Goal: Task Accomplishment & Management: Manage account settings

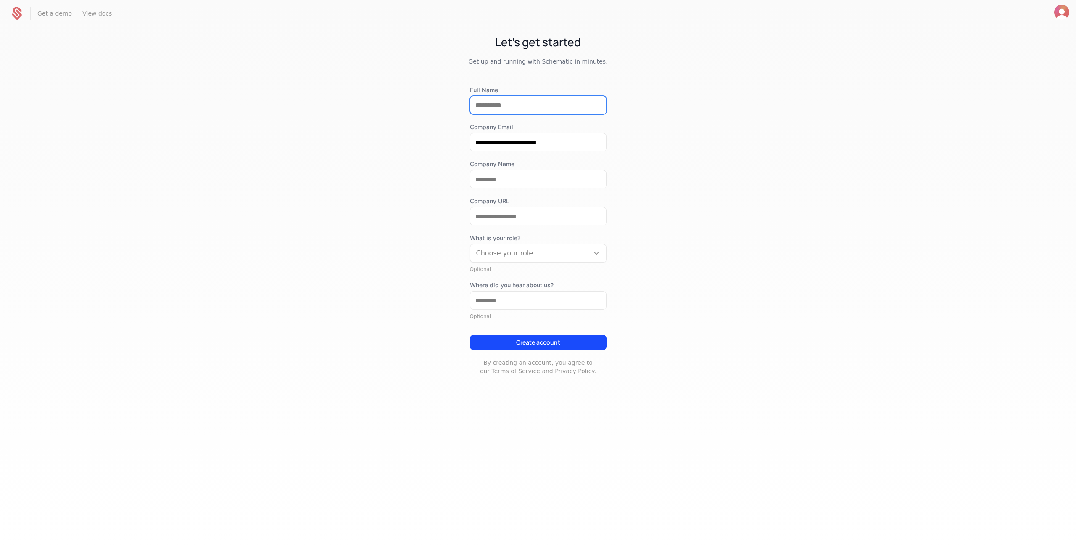
click at [515, 105] on input "Full Name" at bounding box center [538, 105] width 136 height 18
click at [758, 136] on div "**********" at bounding box center [538, 213] width 1076 height 372
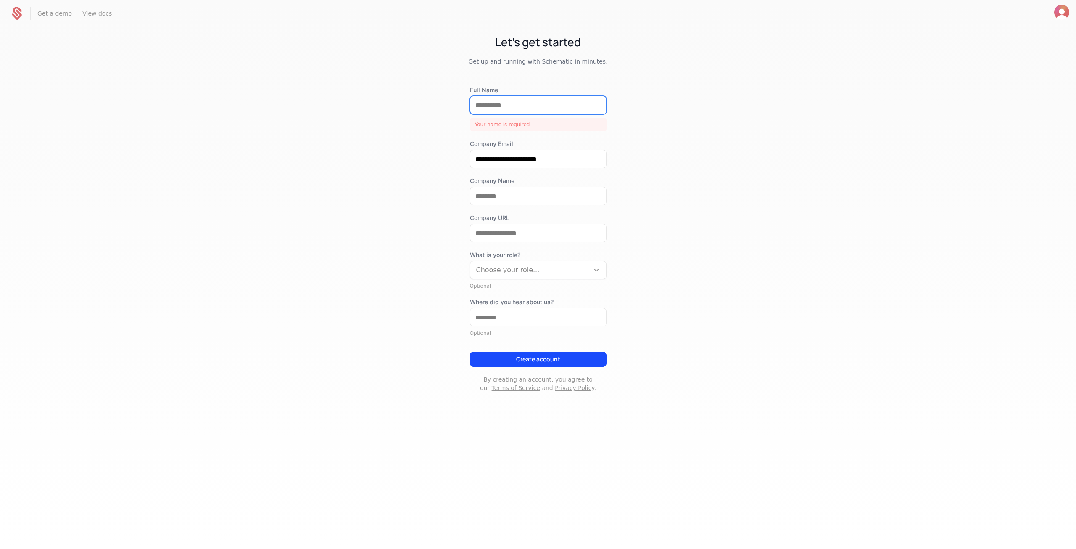
click at [536, 100] on input "Full Name" at bounding box center [538, 105] width 136 height 18
click at [495, 109] on input "Full Name" at bounding box center [538, 105] width 136 height 18
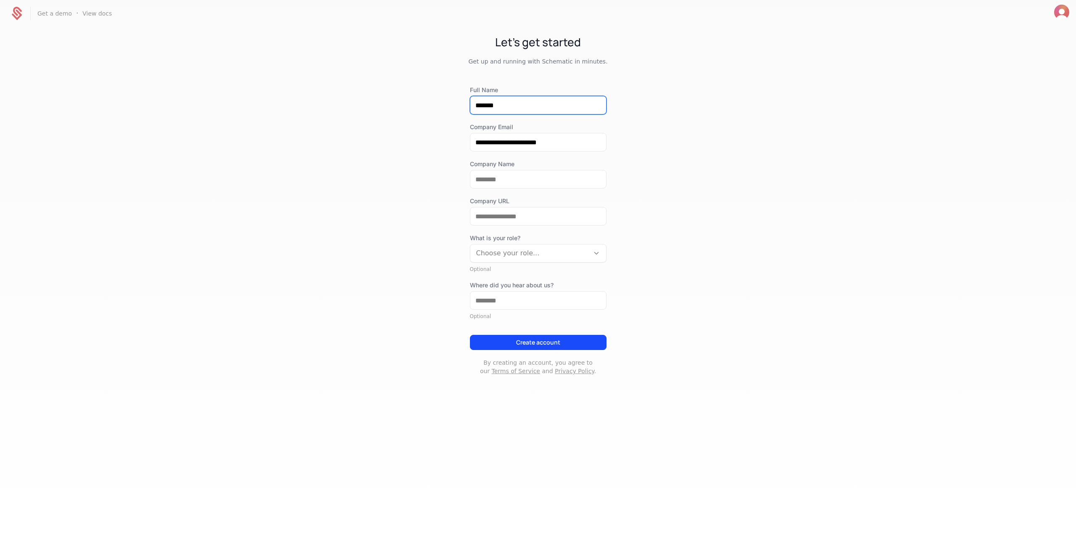
drag, startPoint x: 506, startPoint y: 110, endPoint x: 467, endPoint y: 108, distance: 39.1
click at [467, 108] on div "**********" at bounding box center [538, 213] width 1076 height 372
drag, startPoint x: 474, startPoint y: 140, endPoint x: 514, endPoint y: 143, distance: 40.4
click at [514, 143] on input "**********" at bounding box center [538, 142] width 136 height 18
click at [502, 104] on input "*******" at bounding box center [538, 105] width 136 height 18
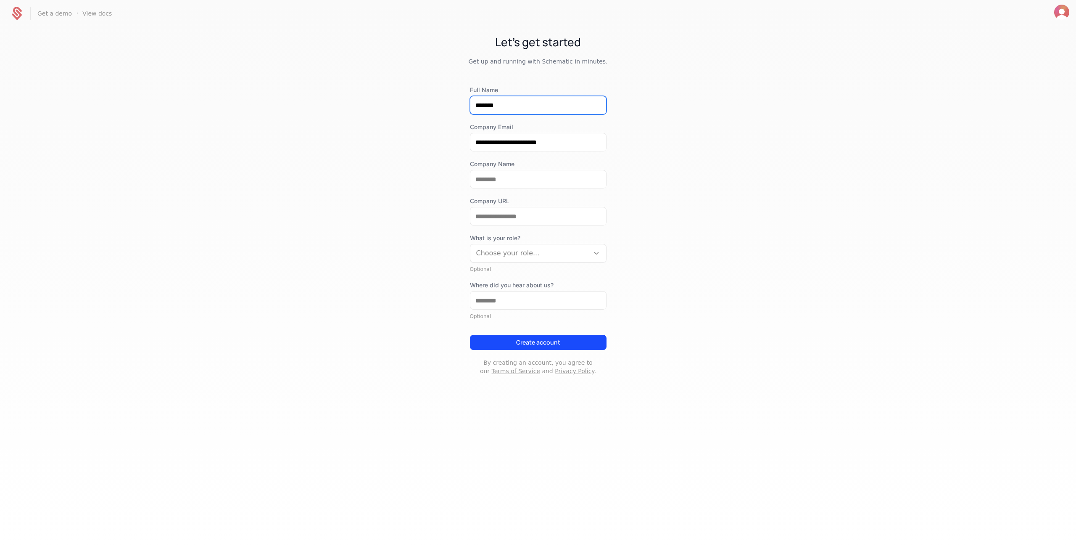
drag, startPoint x: 510, startPoint y: 103, endPoint x: 450, endPoint y: 97, distance: 60.4
click at [437, 99] on div "**********" at bounding box center [538, 213] width 1076 height 372
click at [487, 127] on label "Company Email" at bounding box center [538, 127] width 137 height 8
click at [487, 133] on input "**********" at bounding box center [538, 142] width 136 height 18
click at [472, 139] on input "**********" at bounding box center [538, 142] width 136 height 18
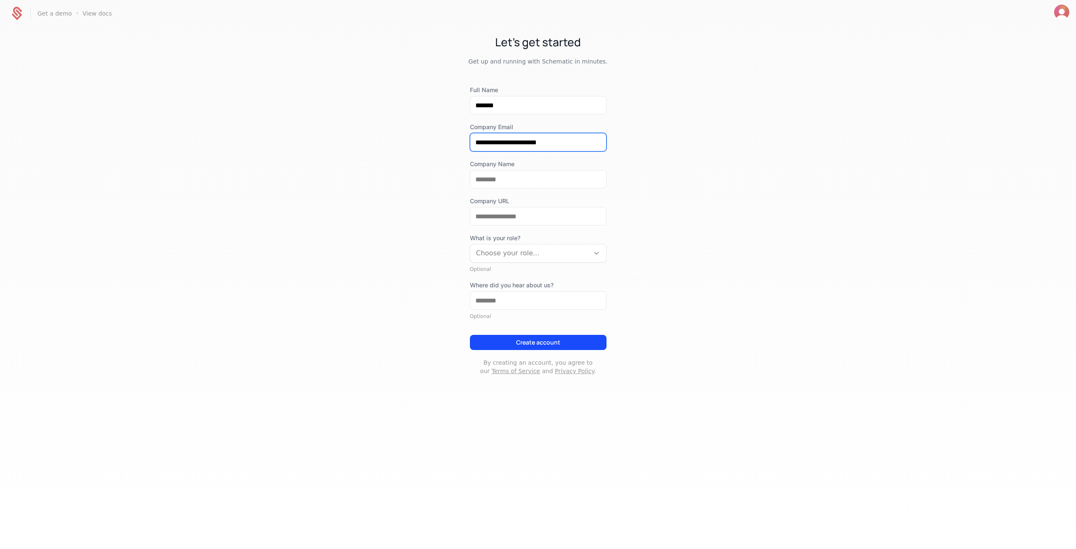
drag, startPoint x: 476, startPoint y: 143, endPoint x: 512, endPoint y: 143, distance: 36.2
click at [512, 143] on input "**********" at bounding box center [538, 142] width 136 height 18
click at [508, 110] on input "*******" at bounding box center [538, 105] width 136 height 18
drag, startPoint x: 508, startPoint y: 110, endPoint x: 437, endPoint y: 106, distance: 71.2
click at [437, 106] on div "**********" at bounding box center [538, 213] width 1076 height 372
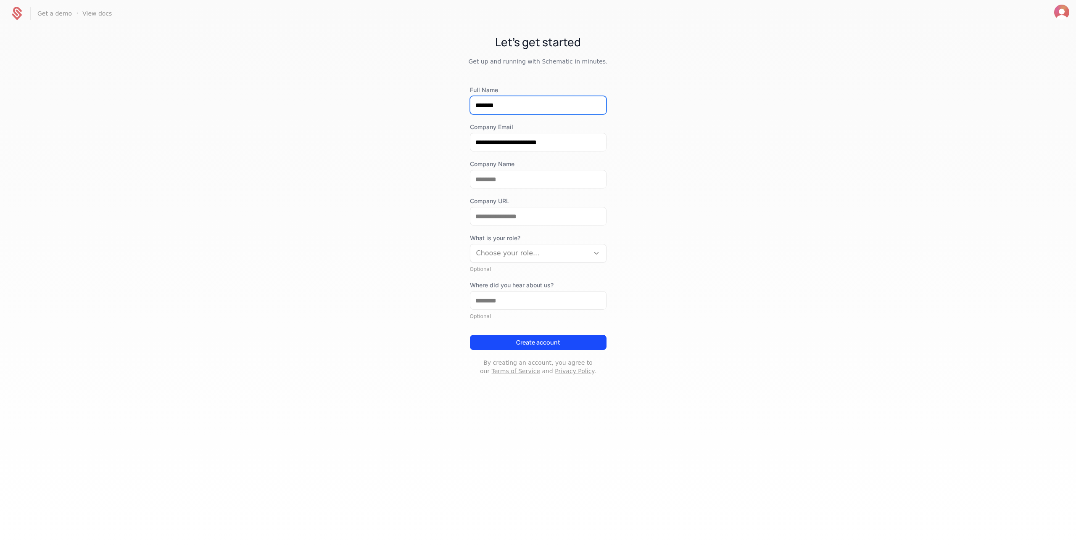
paste input "*****"
type input "**********"
click at [743, 127] on div "**********" at bounding box center [538, 213] width 1076 height 372
click at [569, 180] on input "Company Name" at bounding box center [538, 179] width 136 height 18
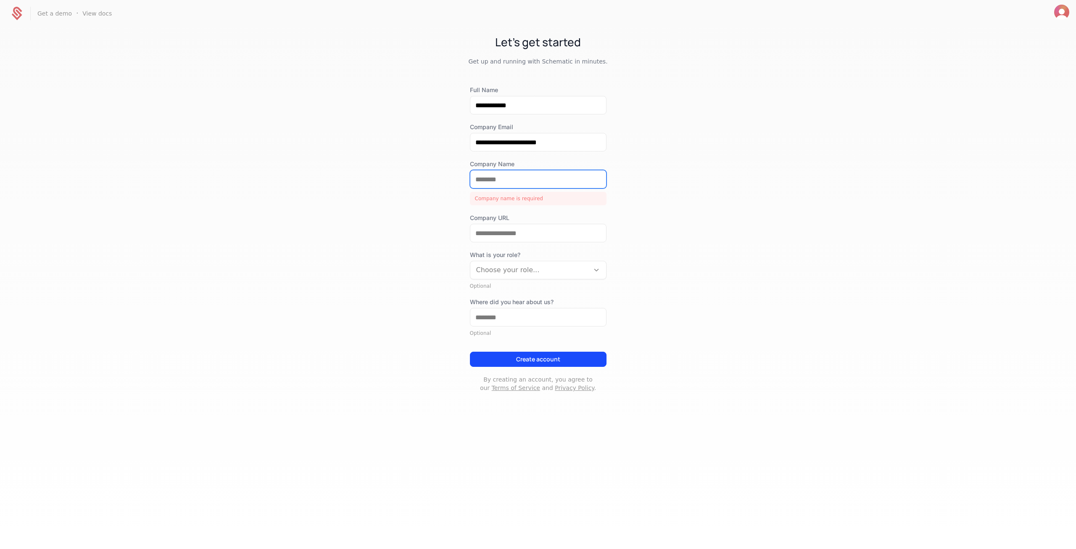
paste input "**********"
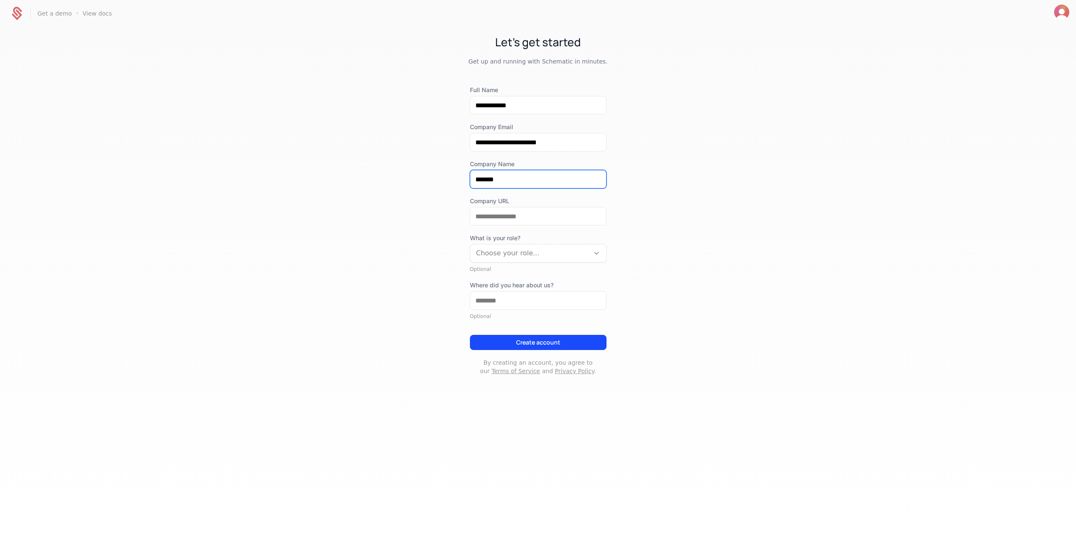
type input "*******"
click at [504, 217] on input "Company URL" at bounding box center [538, 216] width 136 height 18
paste input "**********"
type input "**********"
click at [673, 220] on div "**********" at bounding box center [538, 213] width 1076 height 372
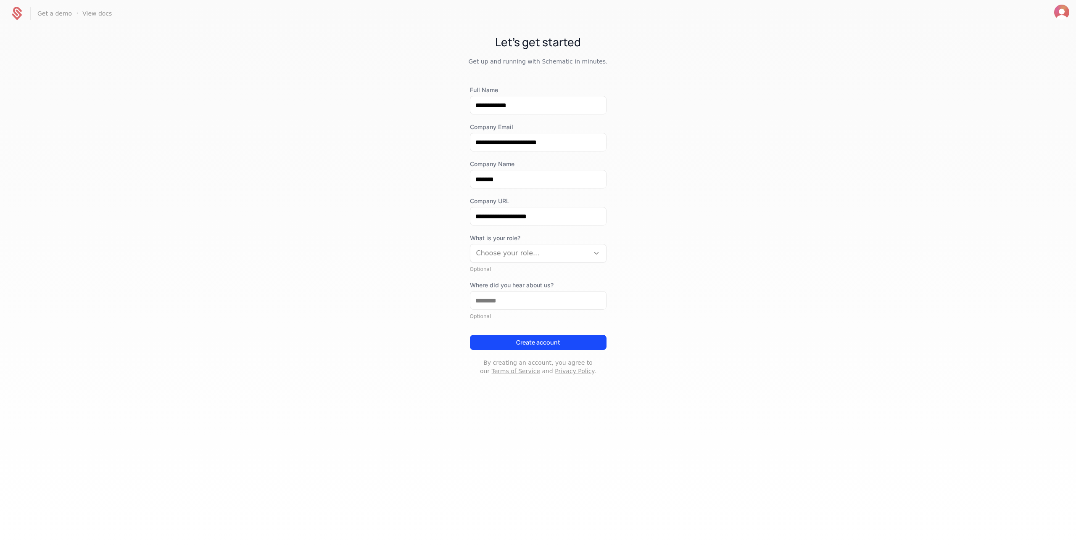
click at [541, 252] on div at bounding box center [529, 253] width 107 height 12
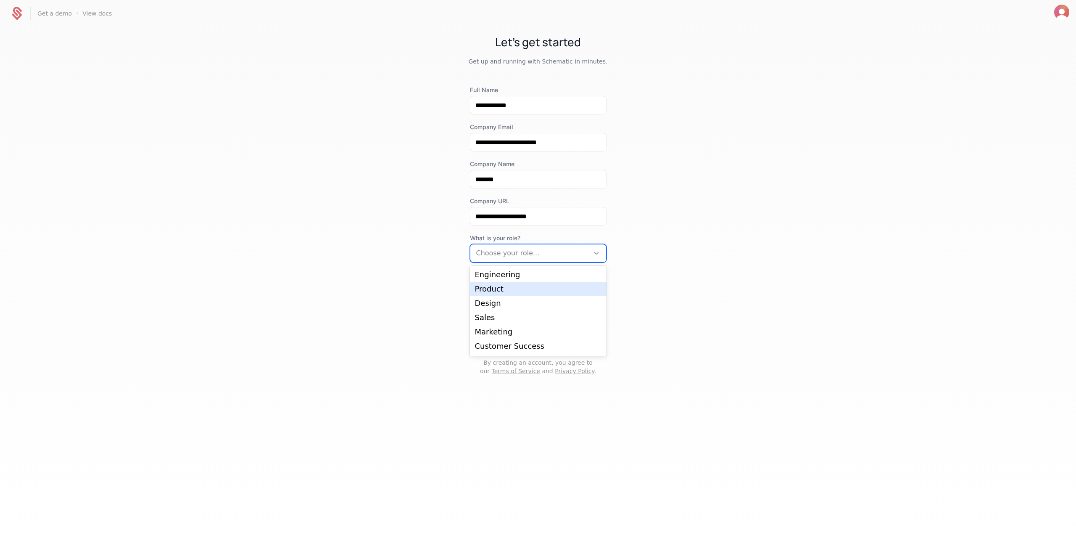
click at [508, 292] on div "Product" at bounding box center [538, 289] width 127 height 8
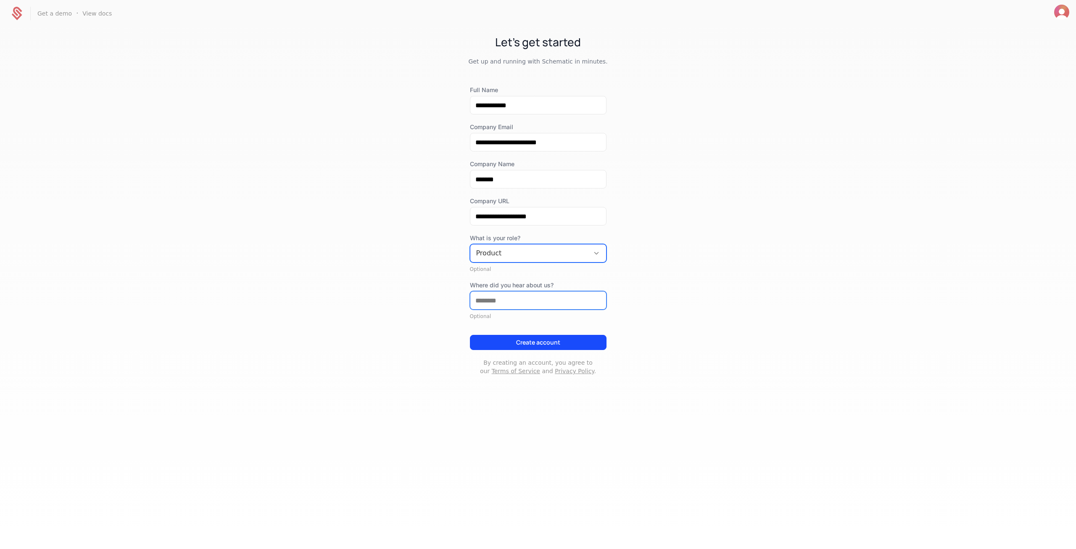
click at [525, 300] on input "Where did you hear about us?" at bounding box center [538, 300] width 136 height 18
click at [699, 285] on div "**********" at bounding box center [538, 213] width 1076 height 372
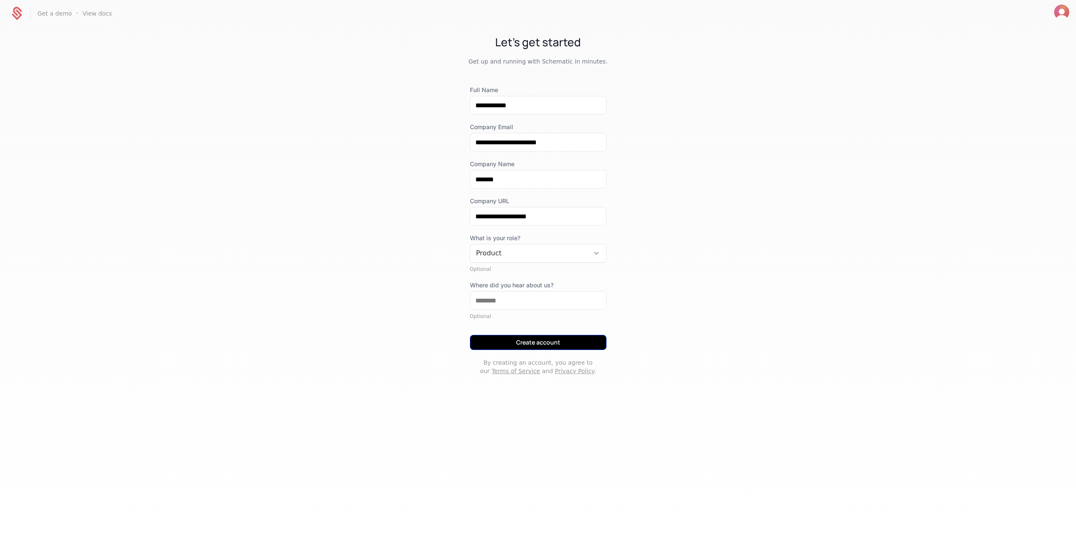
click at [567, 343] on button "Create account" at bounding box center [538, 342] width 137 height 15
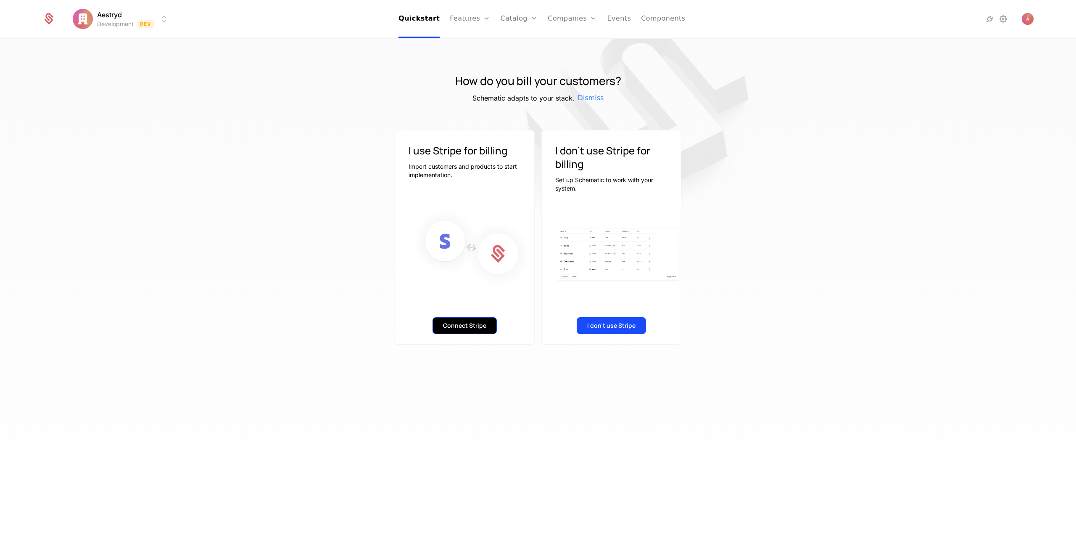
click at [476, 327] on button "Connect Stripe" at bounding box center [465, 325] width 64 height 17
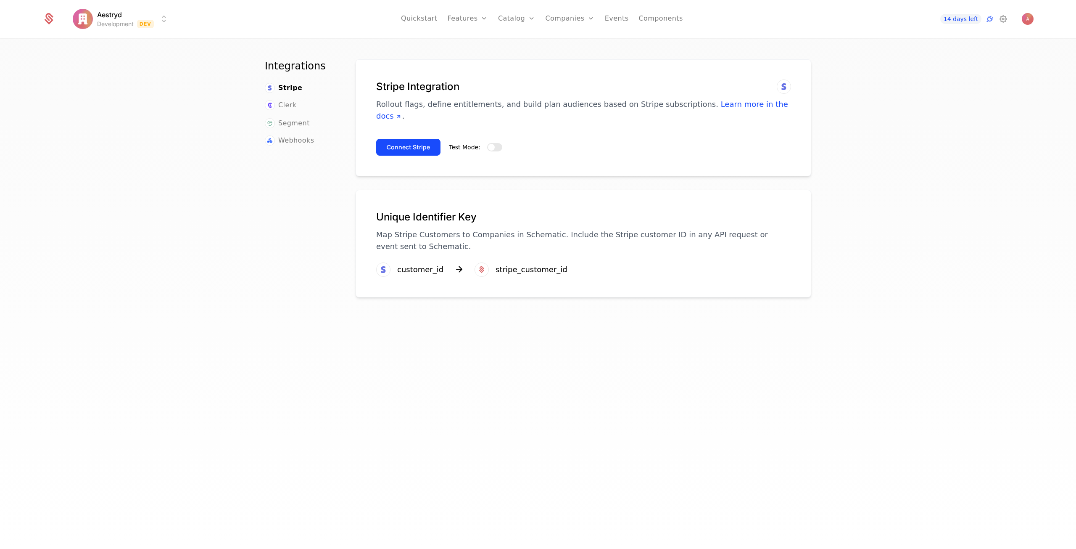
click at [1036, 15] on div "Aestryd Development Dev Quickstart Features Features Flags Catalog Plans Add On…" at bounding box center [537, 19] width 1011 height 38
click at [1033, 18] on img "Open user button" at bounding box center [1028, 19] width 12 height 12
click at [490, 143] on button "Test Mode:" at bounding box center [494, 147] width 15 height 8
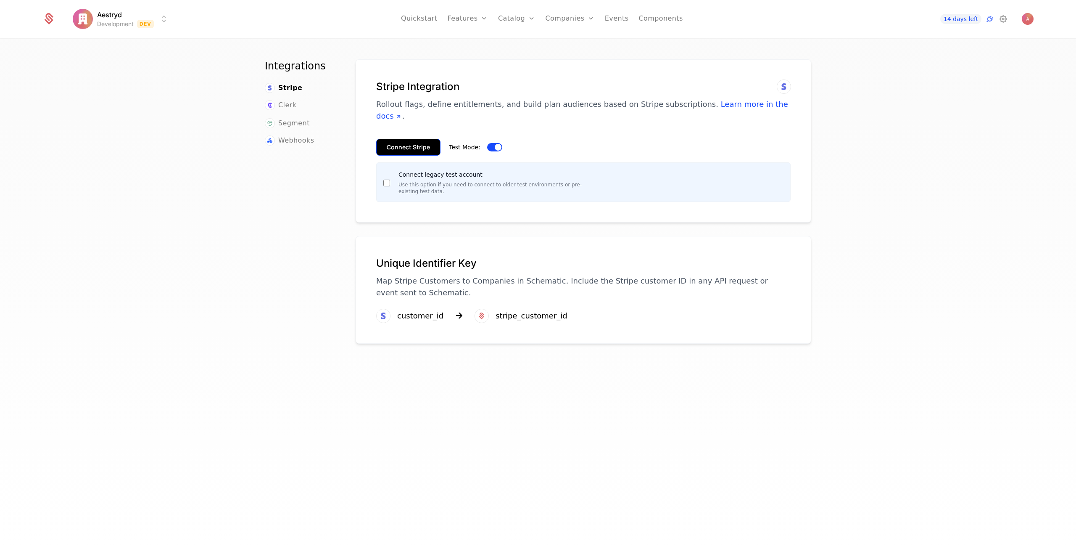
click at [404, 141] on button "Connect Stripe" at bounding box center [408, 147] width 64 height 17
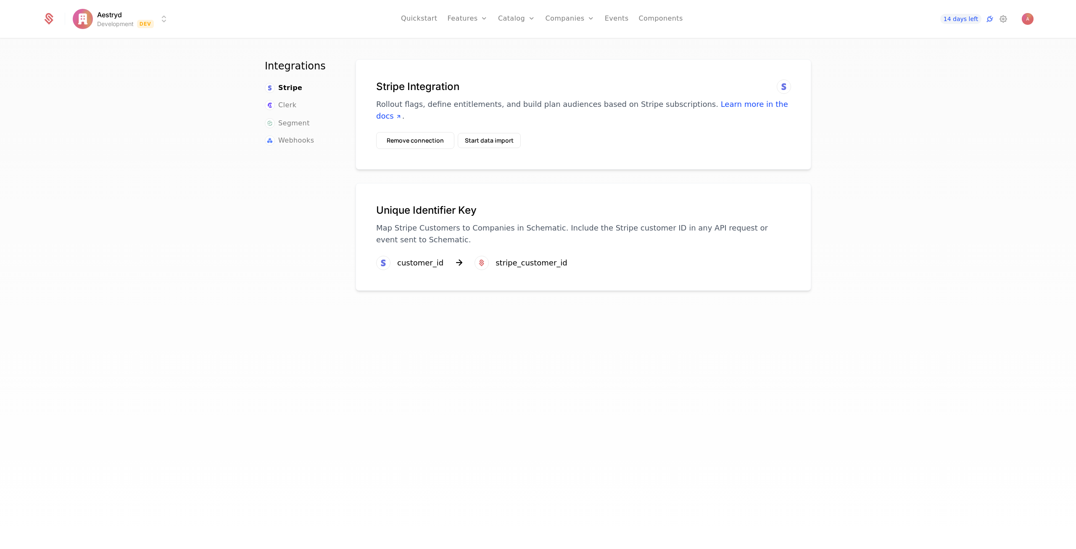
click at [570, 249] on div "Unique Identifier Key Map Stripe Customers to Companies in Schematic. Include t…" at bounding box center [584, 237] width 456 height 108
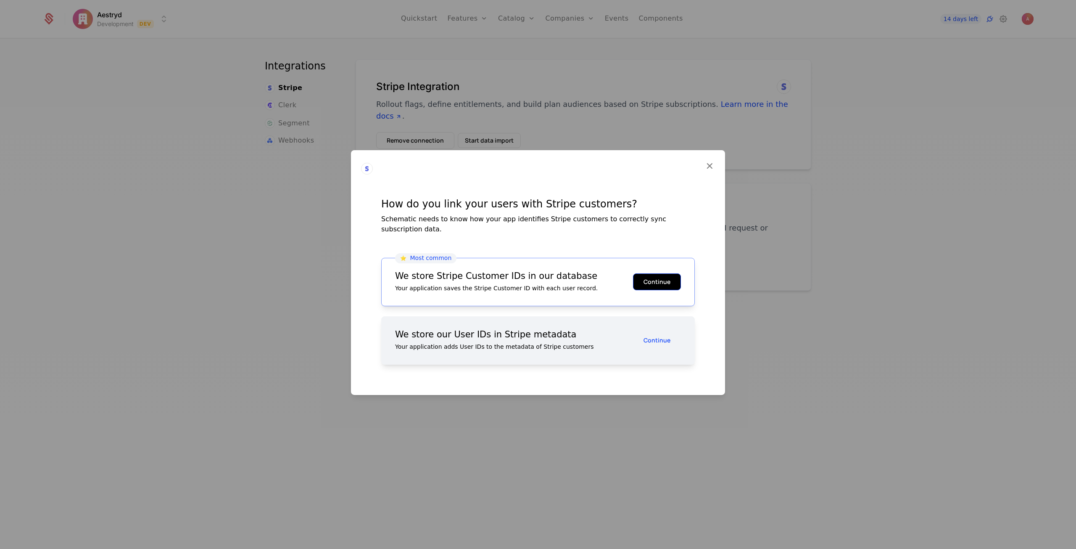
click at [665, 280] on button "Continue" at bounding box center [657, 281] width 48 height 17
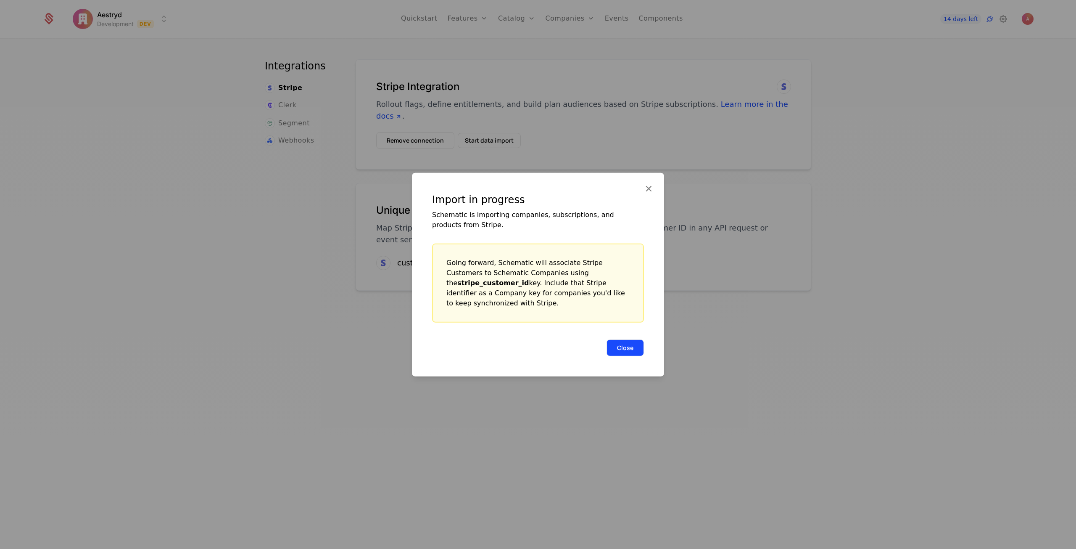
click at [629, 343] on button "Close" at bounding box center [625, 347] width 37 height 17
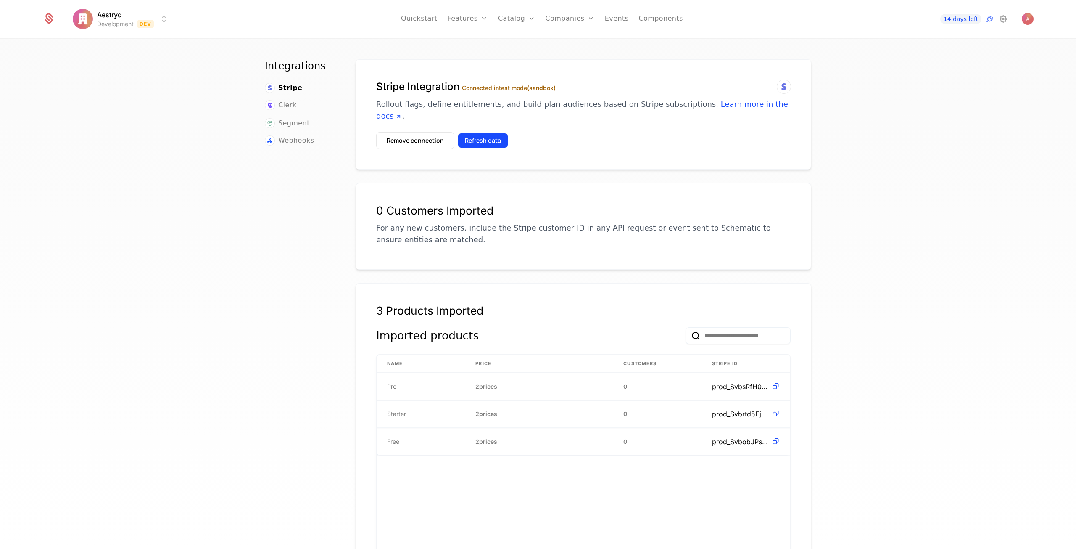
click at [482, 133] on button "Refresh data" at bounding box center [483, 140] width 50 height 15
click at [161, 22] on html "Aestryd Development Dev Quickstart Features Features Flags Catalog Plans Add On…" at bounding box center [538, 274] width 1076 height 549
click at [1027, 15] on html "Aestryd Development Dev Quickstart Features Features Flags Catalog Plans Add On…" at bounding box center [538, 274] width 1076 height 549
click at [1027, 15] on img "Open user button" at bounding box center [1028, 19] width 12 height 12
click at [966, 18] on span "14 days left" at bounding box center [960, 19] width 41 height 10
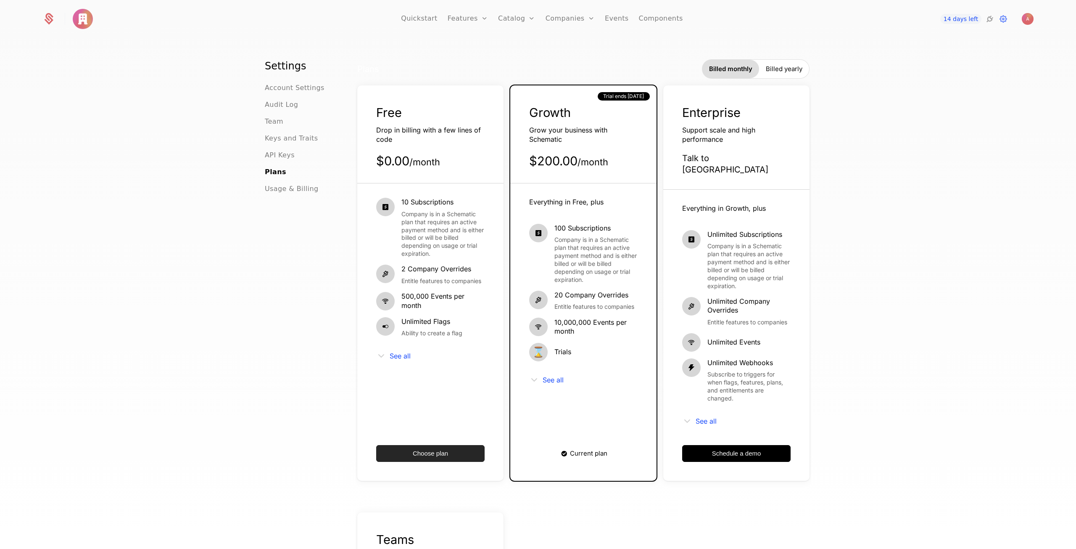
click at [465, 445] on button "Choose plan" at bounding box center [430, 453] width 108 height 17
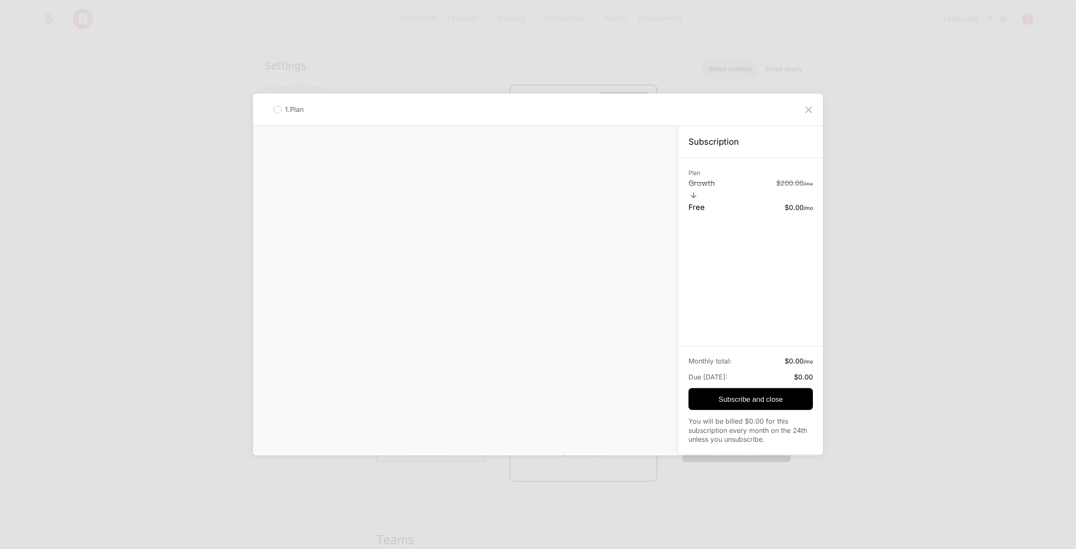
click at [809, 107] on icon at bounding box center [808, 109] width 13 height 13
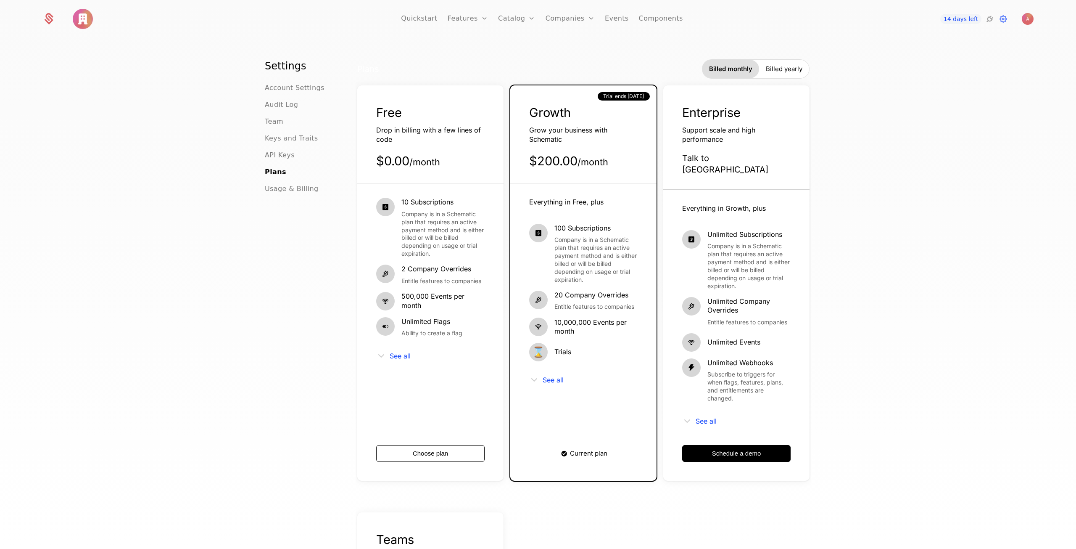
click at [398, 355] on span "See all" at bounding box center [400, 355] width 21 height 7
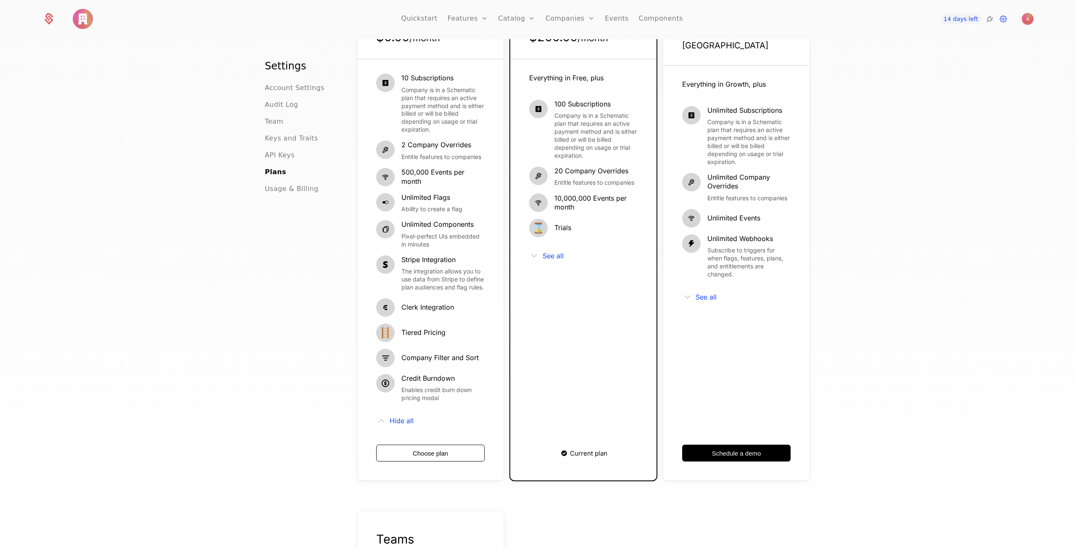
scroll to position [126, 0]
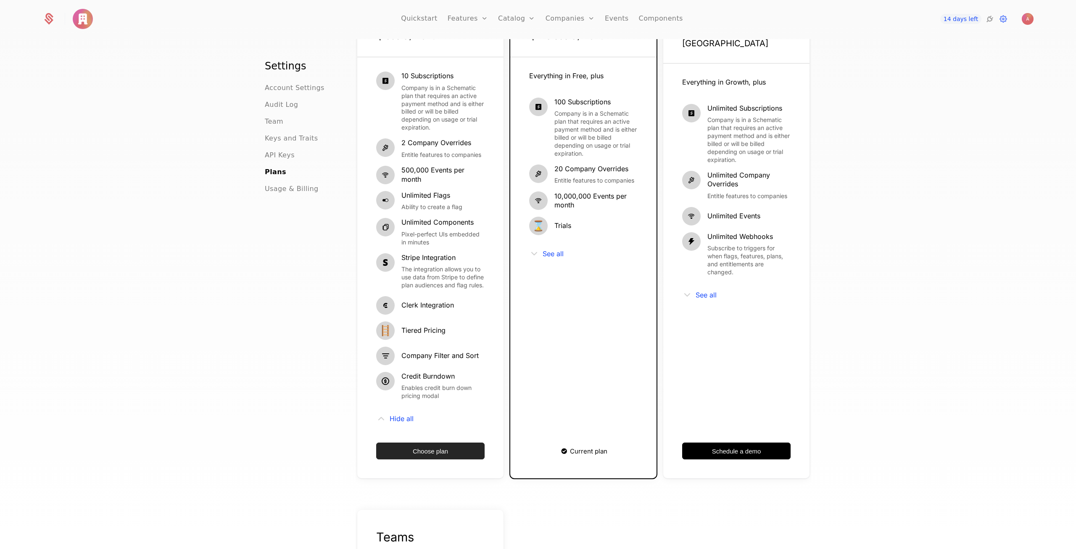
click at [433, 457] on button "Choose plan" at bounding box center [430, 450] width 108 height 17
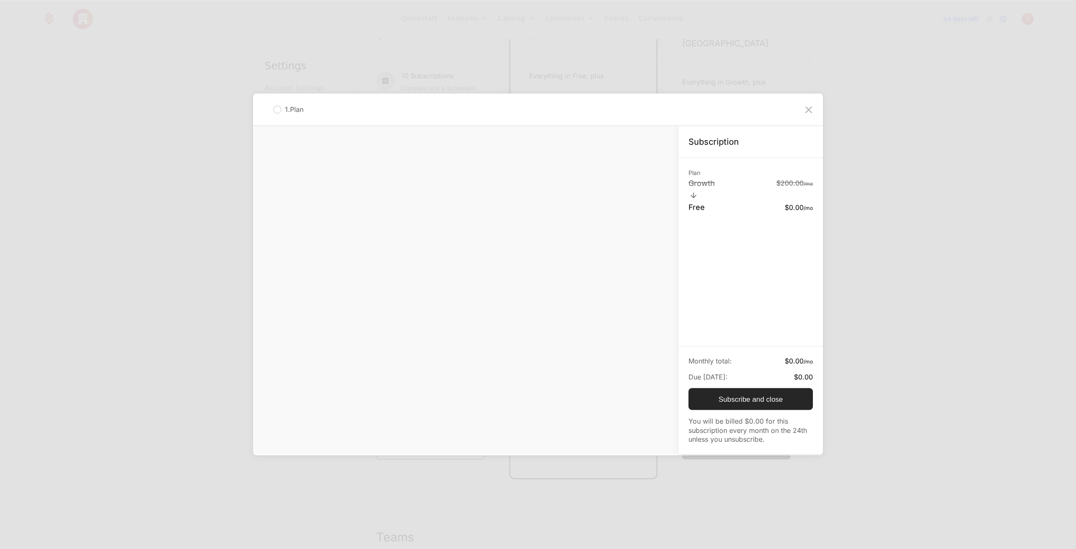
click at [731, 394] on button "Subscribe and close" at bounding box center [751, 399] width 124 height 22
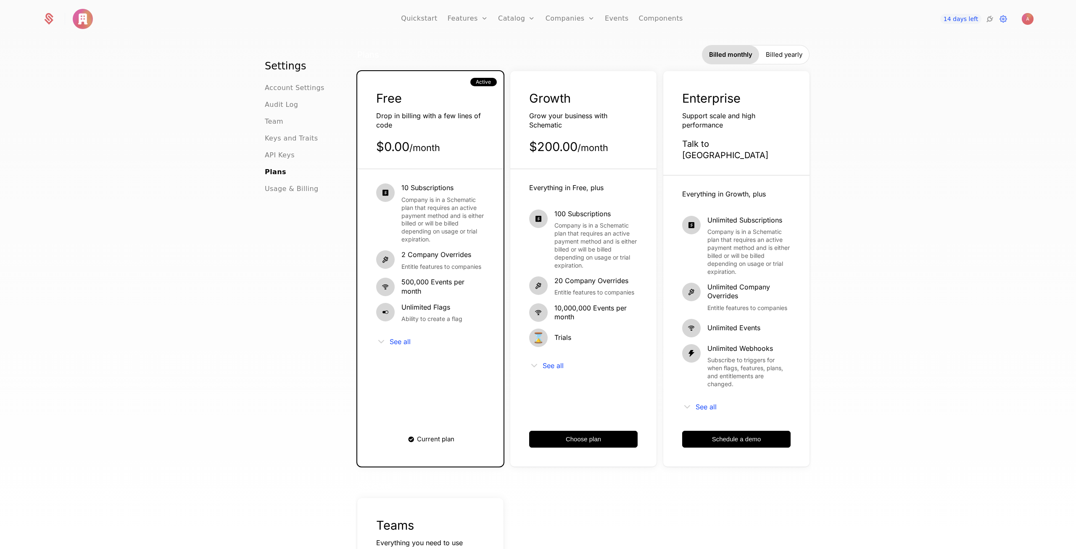
scroll to position [0, 0]
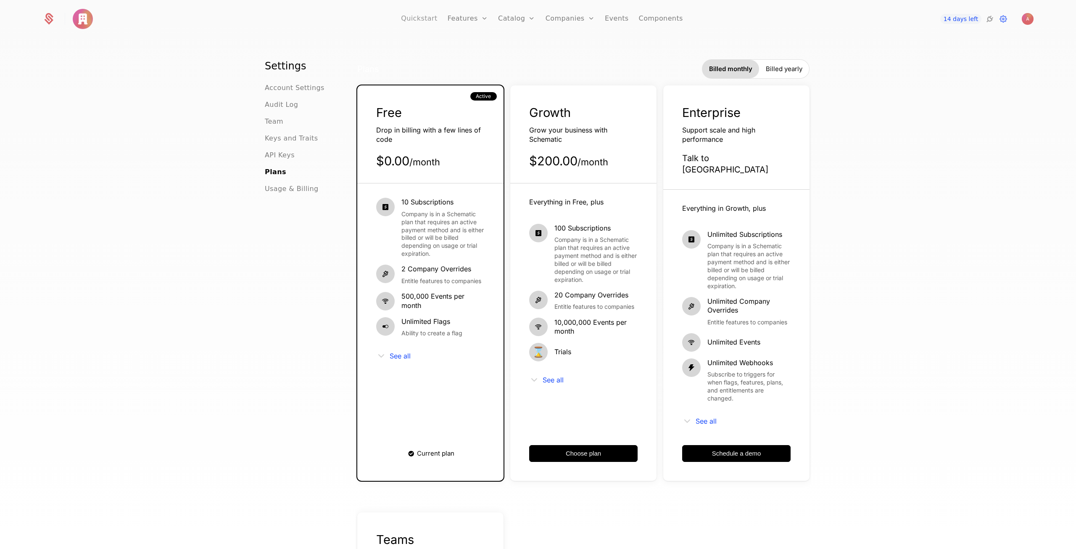
click at [432, 19] on link "Quickstart" at bounding box center [419, 19] width 37 height 38
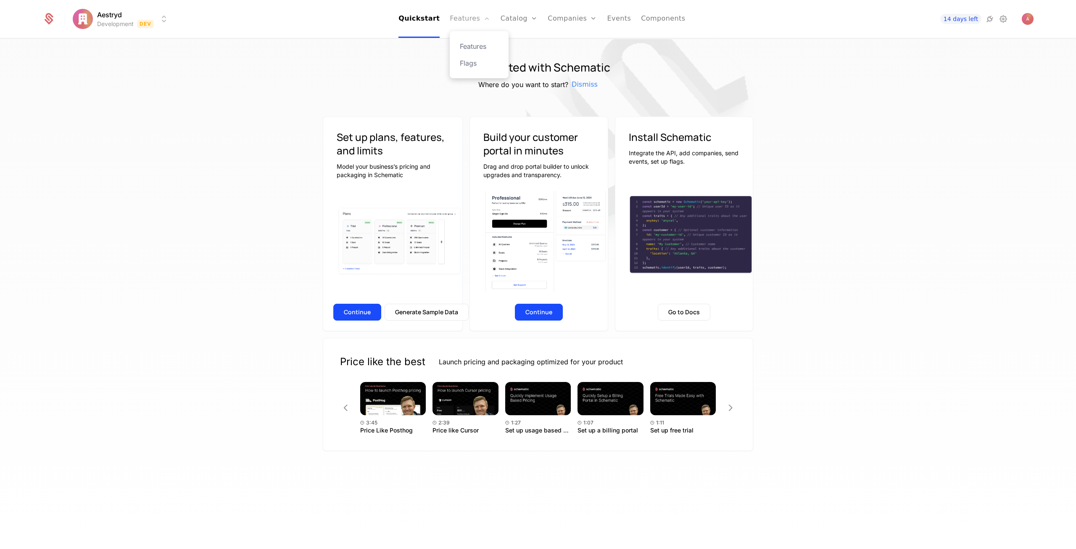
click at [456, 22] on link "Features" at bounding box center [470, 19] width 40 height 38
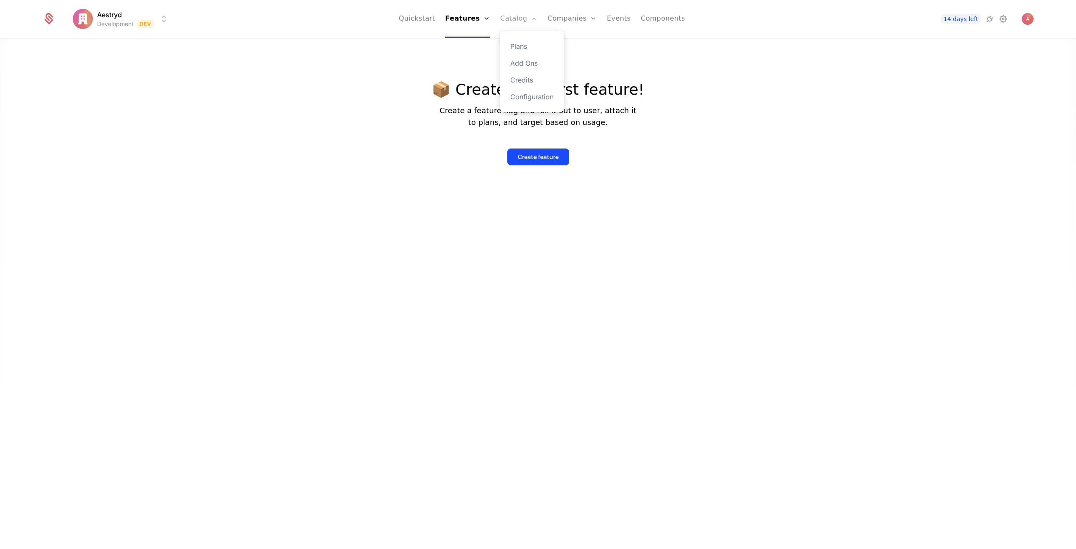
click at [517, 24] on link "Catalog" at bounding box center [518, 19] width 37 height 38
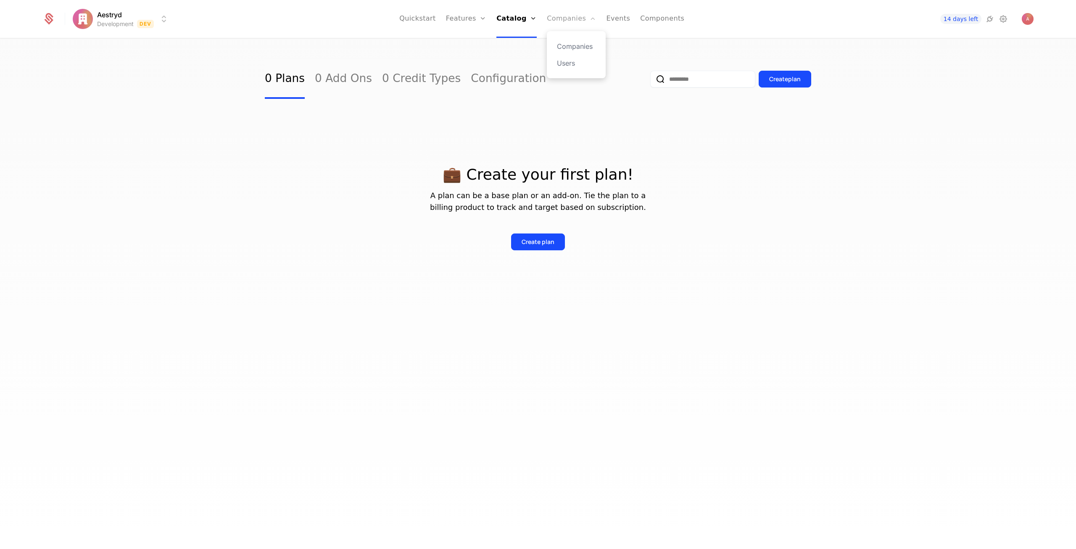
click at [551, 21] on link "Companies" at bounding box center [571, 19] width 49 height 38
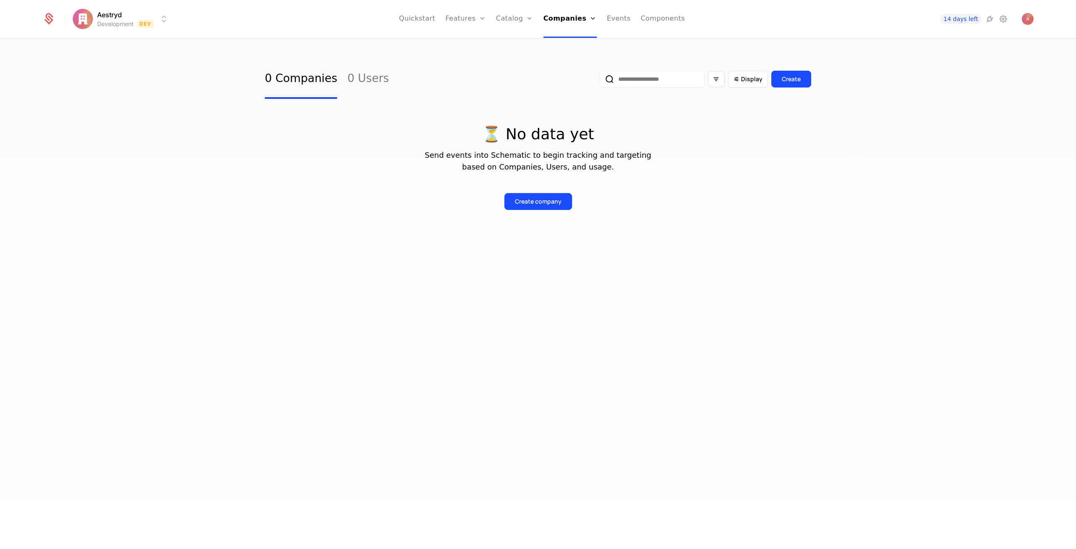
click at [597, 21] on ul "Quickstart Features Features Flags Catalog Plans Add Ons Credits Configuration …" at bounding box center [542, 19] width 286 height 38
click at [1005, 21] on icon at bounding box center [1003, 19] width 10 height 10
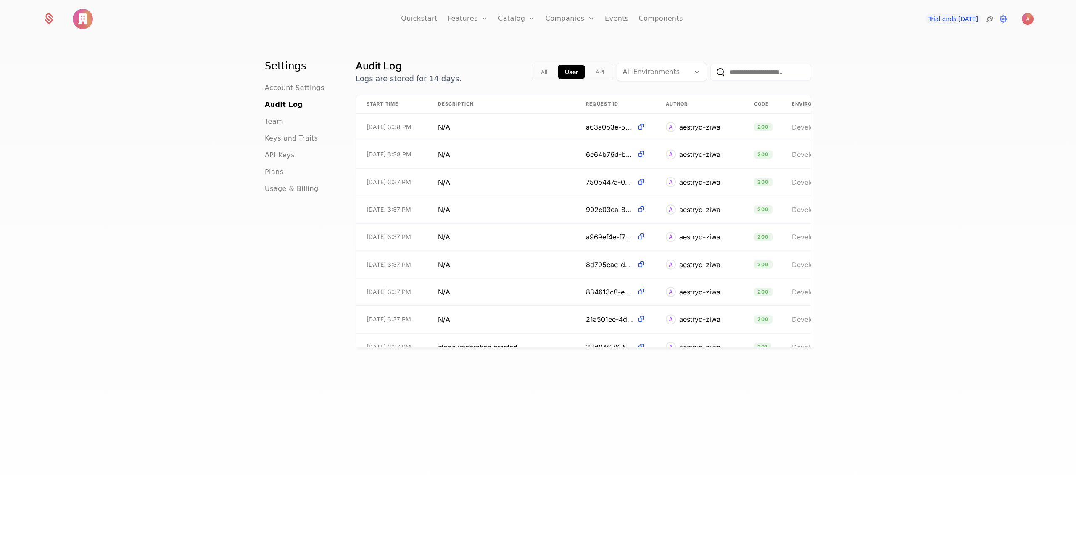
click at [992, 19] on icon at bounding box center [990, 19] width 10 height 10
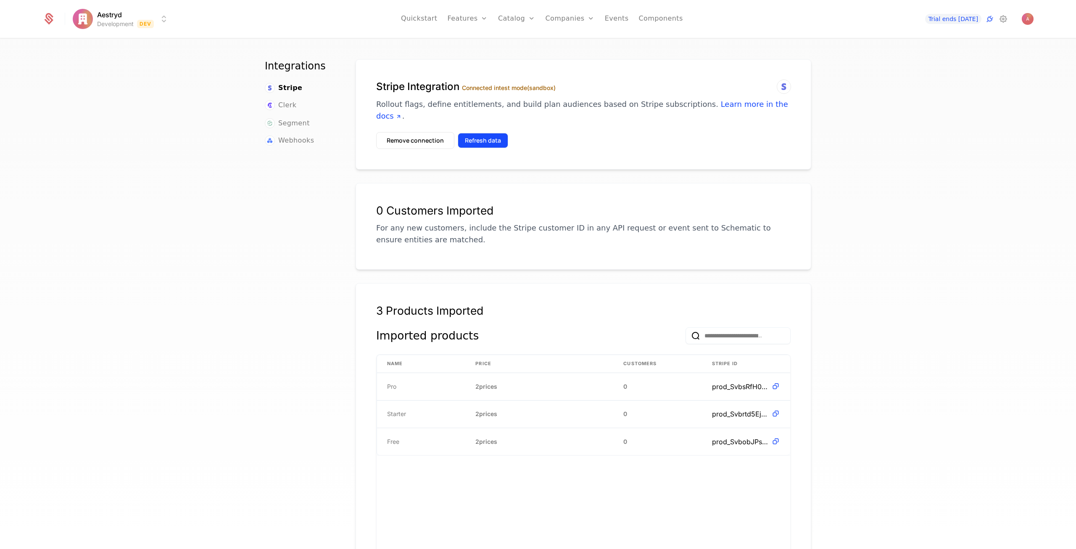
click at [481, 133] on button "Refresh data" at bounding box center [483, 140] width 50 height 15
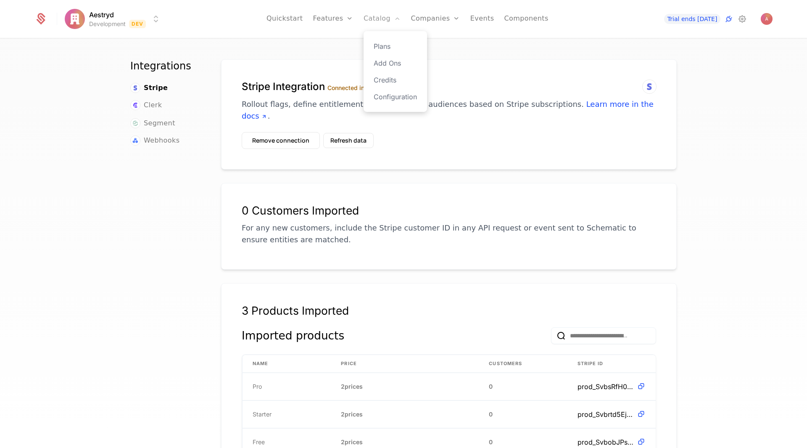
click at [385, 17] on link "Catalog" at bounding box center [382, 19] width 37 height 38
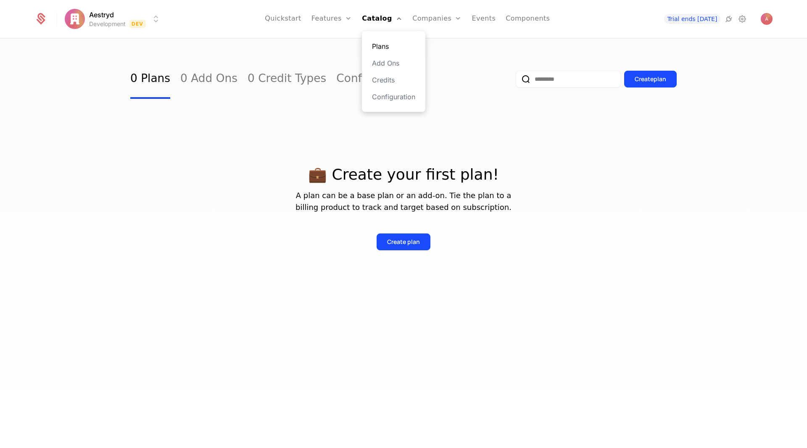
click at [386, 46] on link "Plans" at bounding box center [393, 46] width 43 height 10
click at [405, 240] on div "Create plan" at bounding box center [403, 242] width 33 height 8
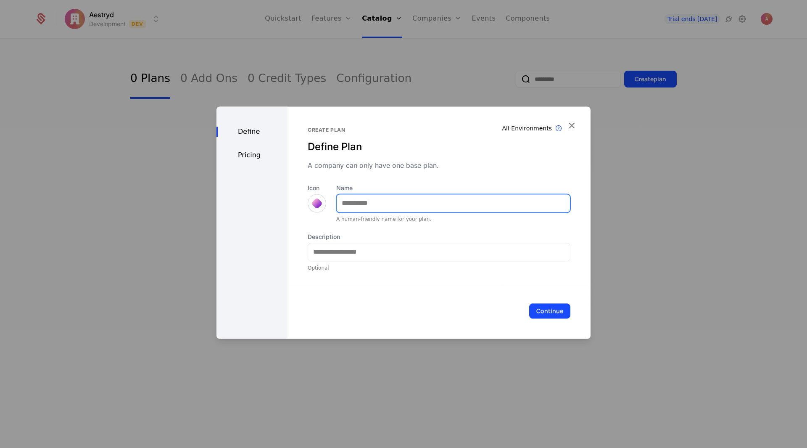
click at [409, 206] on input "Name" at bounding box center [453, 203] width 233 height 18
type input "*"
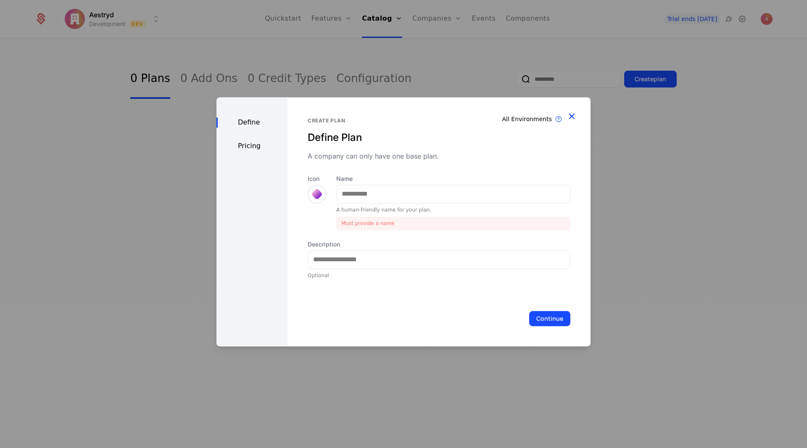
click at [571, 117] on icon "button" at bounding box center [571, 116] width 11 height 11
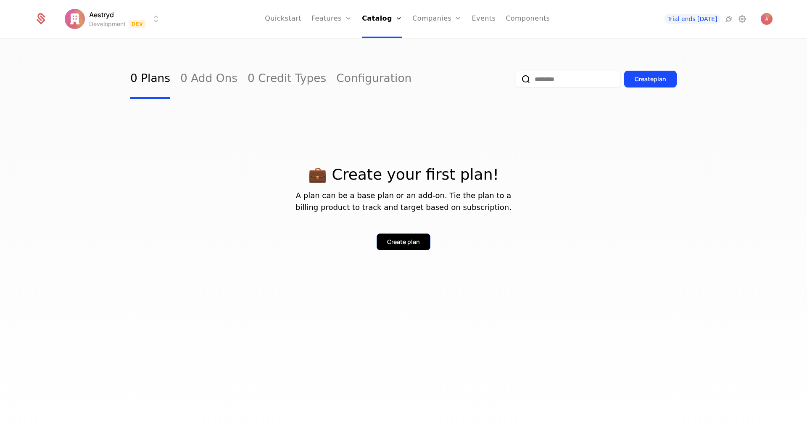
click at [416, 246] on button "Create plan" at bounding box center [404, 241] width 54 height 17
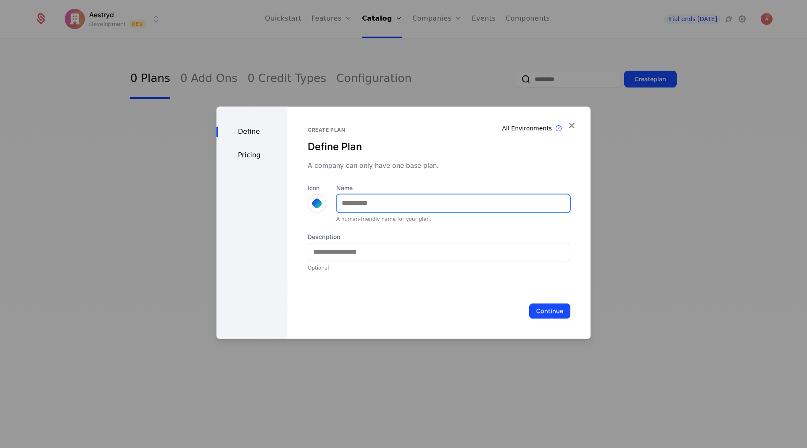
click at [363, 201] on input "Name" at bounding box center [453, 203] width 233 height 18
type input "****"
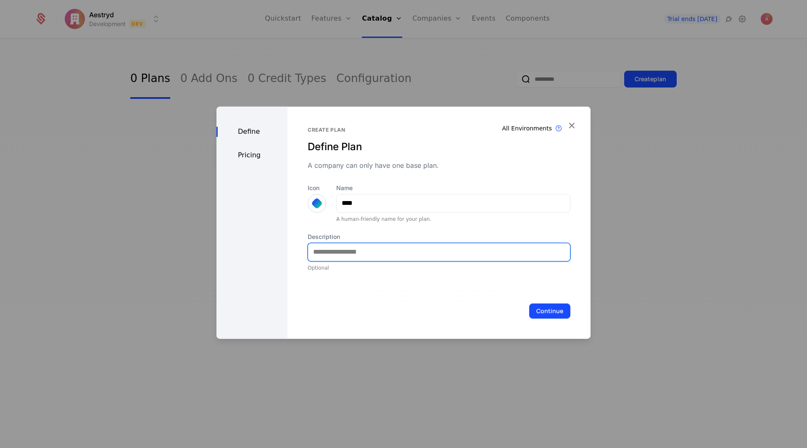
click at [349, 255] on input "Description" at bounding box center [439, 252] width 262 height 18
type input "**********"
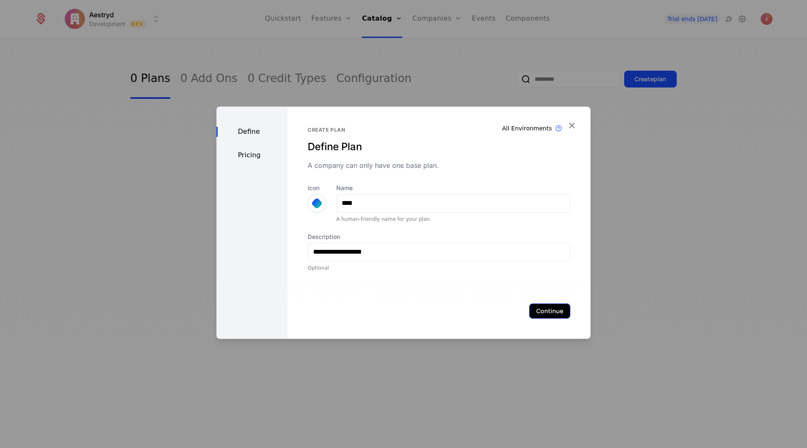
click at [543, 308] on button "Continue" at bounding box center [549, 310] width 41 height 15
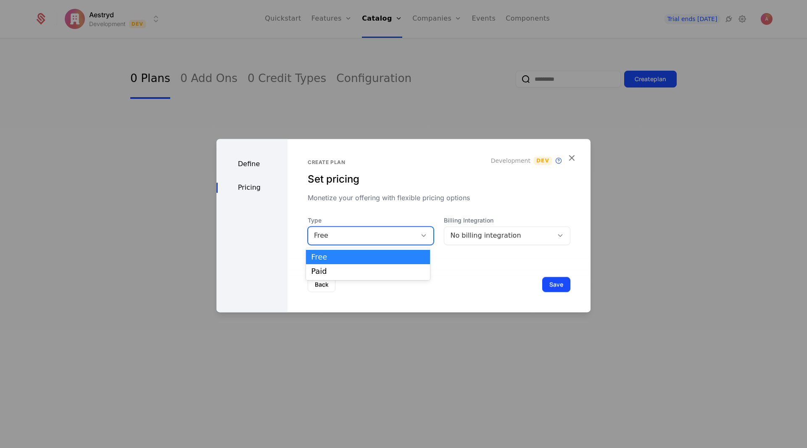
click at [392, 233] on div "Free" at bounding box center [362, 235] width 97 height 10
click at [381, 255] on div "Free" at bounding box center [368, 257] width 114 height 8
click at [457, 236] on div "No billing integration" at bounding box center [498, 235] width 97 height 10
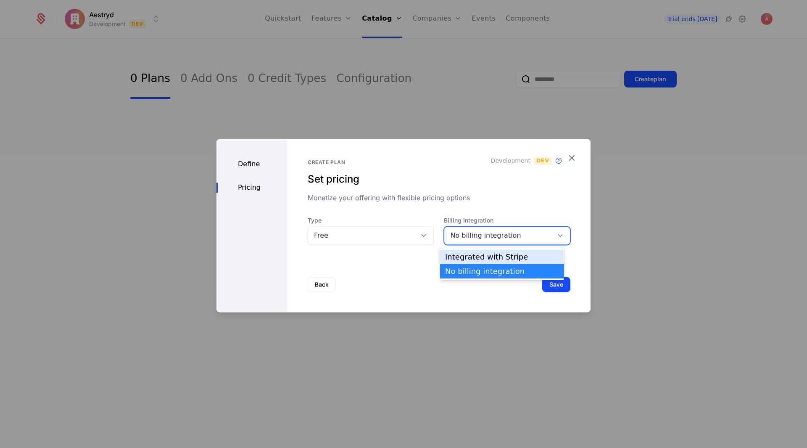
click at [448, 258] on div "Integrated with Stripe" at bounding box center [502, 257] width 114 height 8
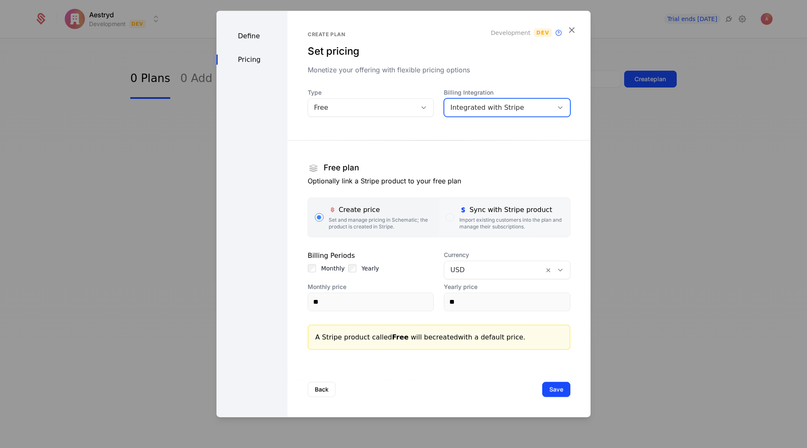
click at [508, 212] on div "Sync with Stripe product" at bounding box center [511, 209] width 104 height 10
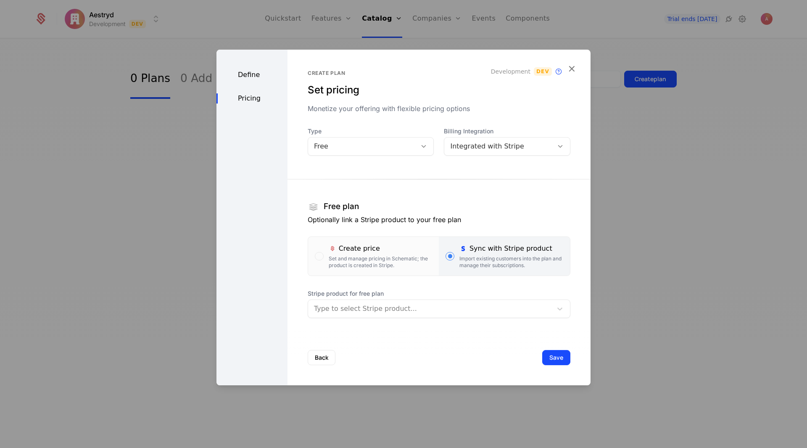
click at [424, 296] on span "Stripe product for free plan" at bounding box center [439, 293] width 263 height 8
click at [420, 304] on div at bounding box center [430, 309] width 232 height 12
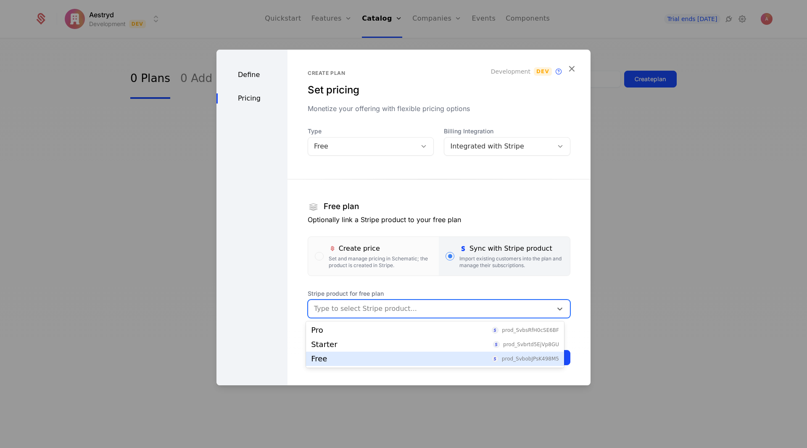
click at [375, 355] on div "Free prod_SvbobJPsK498M5" at bounding box center [435, 359] width 248 height 8
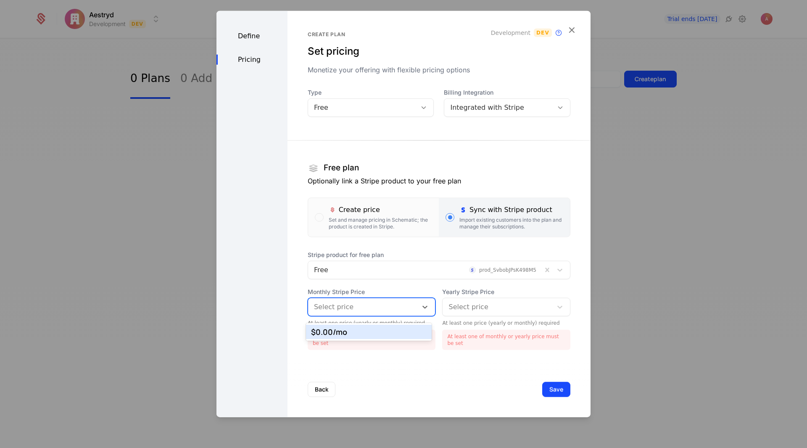
click at [364, 309] on div at bounding box center [363, 307] width 98 height 12
click at [352, 331] on div "$0.00 /mo" at bounding box center [369, 332] width 116 height 8
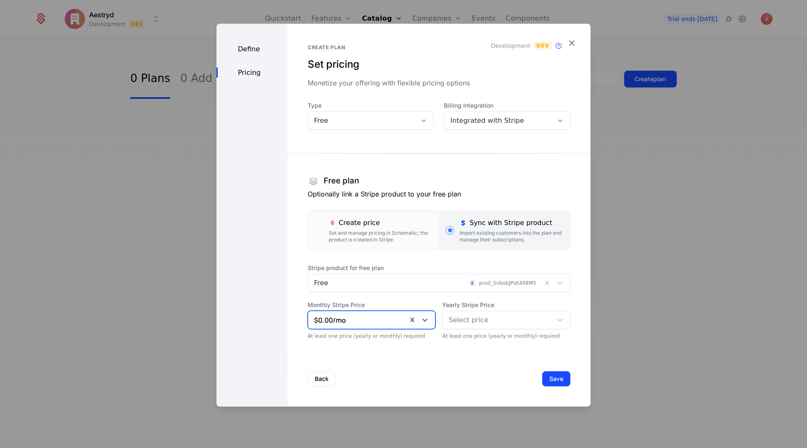
click at [466, 321] on div at bounding box center [498, 320] width 98 height 12
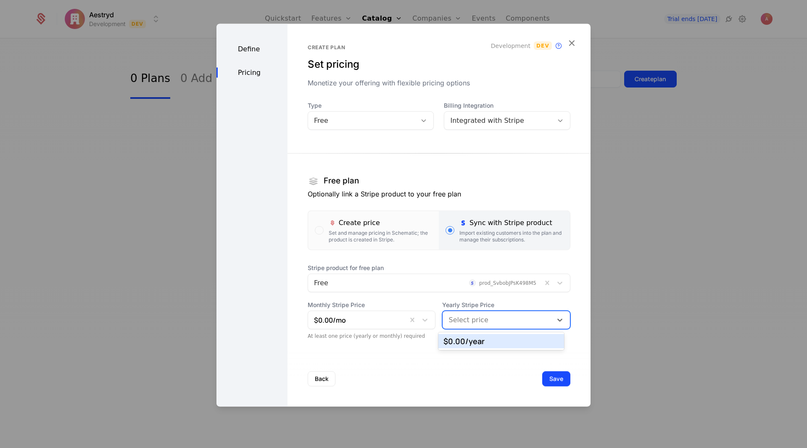
click at [465, 342] on div "$0.00 /year" at bounding box center [502, 341] width 116 height 8
click at [547, 380] on button "Save" at bounding box center [556, 378] width 28 height 15
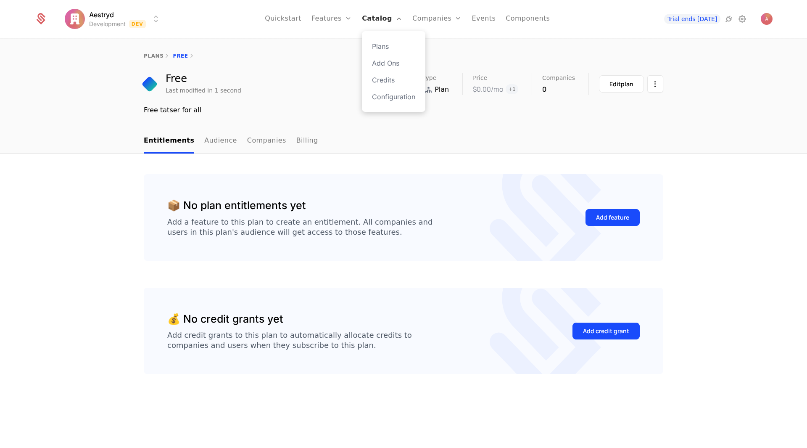
click at [394, 21] on link "Catalog" at bounding box center [382, 19] width 40 height 38
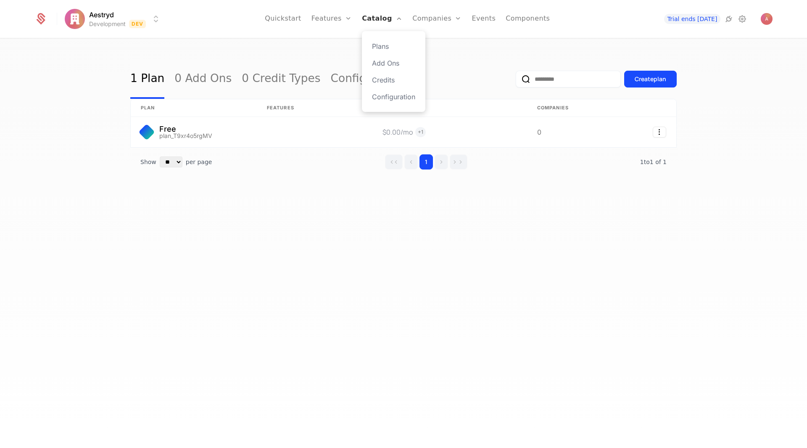
click at [392, 28] on link "Catalog" at bounding box center [382, 19] width 40 height 38
click at [393, 47] on link "Plans" at bounding box center [393, 46] width 43 height 10
click at [387, 45] on link "Plans" at bounding box center [393, 46] width 43 height 10
click at [644, 79] on div "Create plan" at bounding box center [651, 79] width 32 height 8
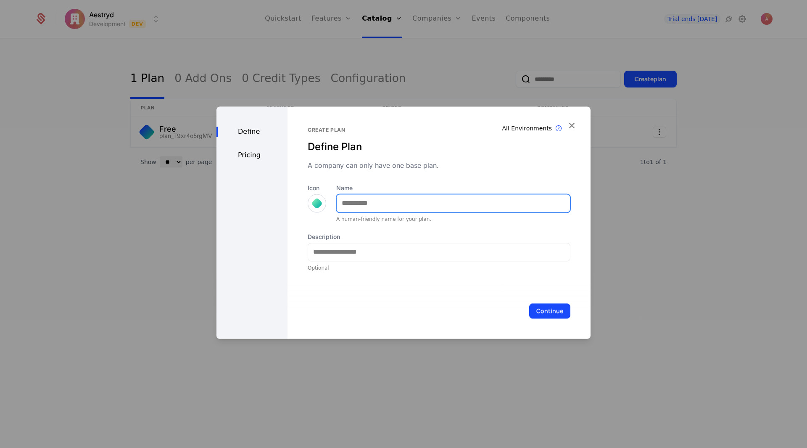
click at [358, 196] on input "Name" at bounding box center [453, 203] width 233 height 18
type input "*******"
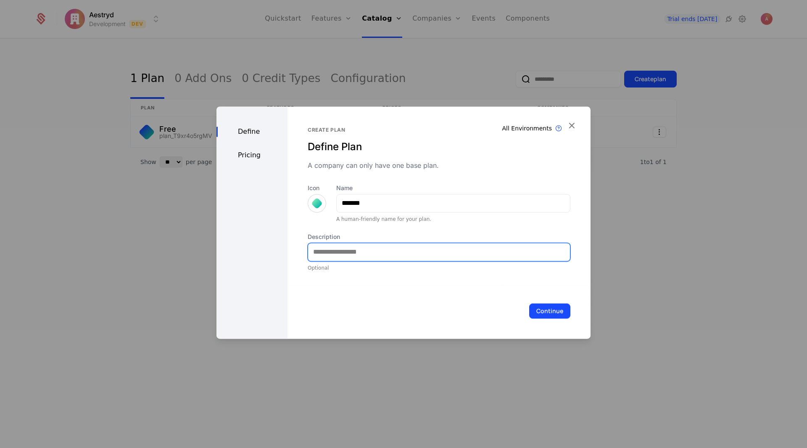
click at [385, 250] on input "Description" at bounding box center [439, 252] width 262 height 18
type input "**********"
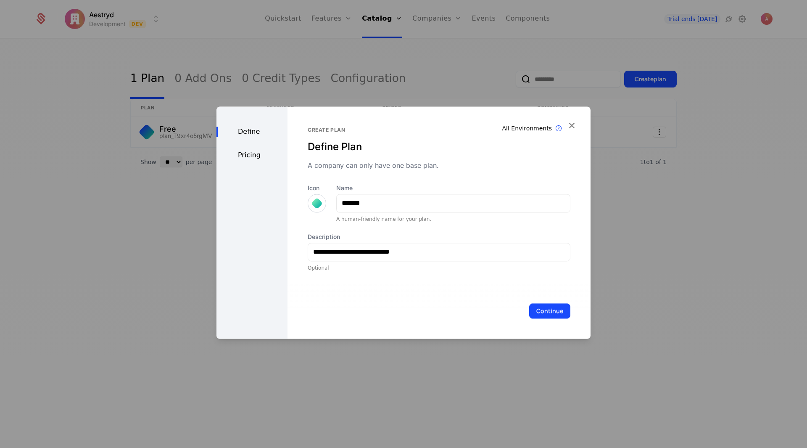
click at [429, 294] on div "Continue" at bounding box center [439, 310] width 303 height 55
click at [534, 314] on button "Continue" at bounding box center [549, 310] width 41 height 15
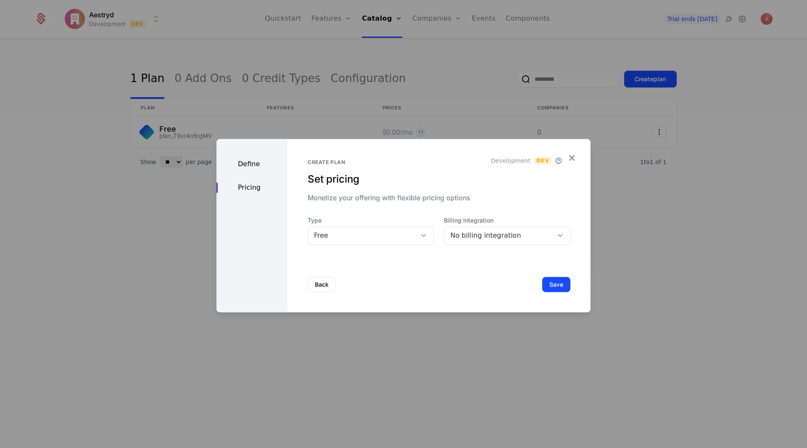
click at [376, 236] on div "Free" at bounding box center [362, 235] width 97 height 10
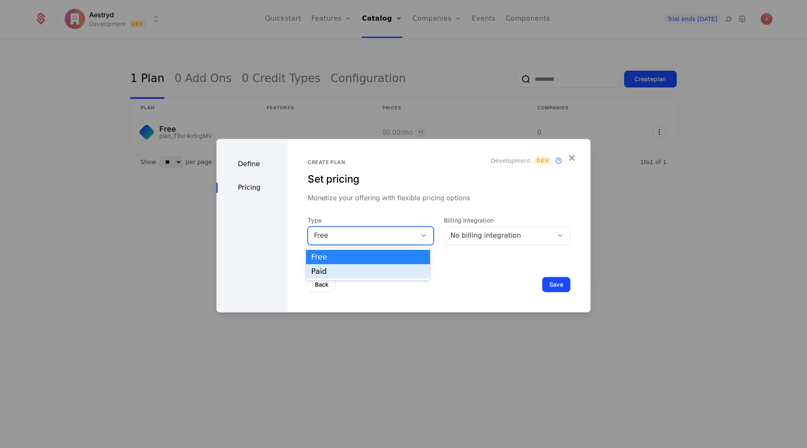
click at [357, 272] on div "Paid" at bounding box center [368, 271] width 114 height 8
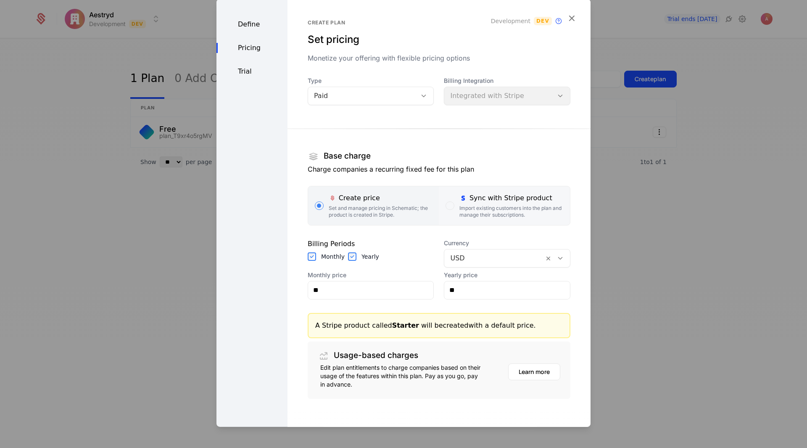
click at [485, 209] on div "Import existing customers into the plan and manage their subscriptions." at bounding box center [511, 210] width 104 height 13
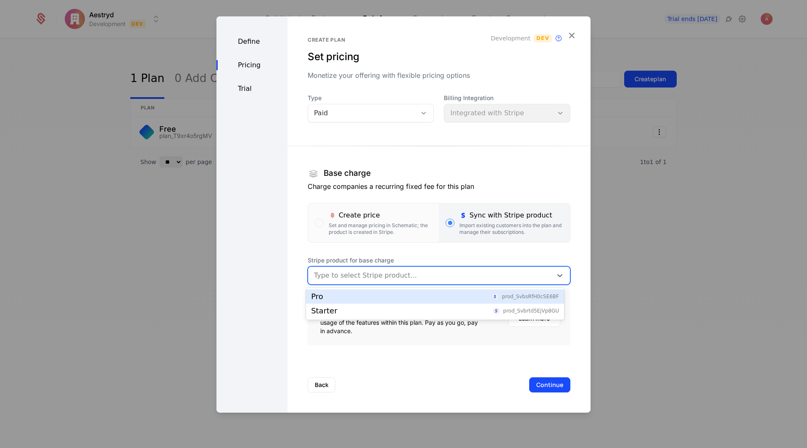
click at [376, 273] on div at bounding box center [430, 275] width 232 height 12
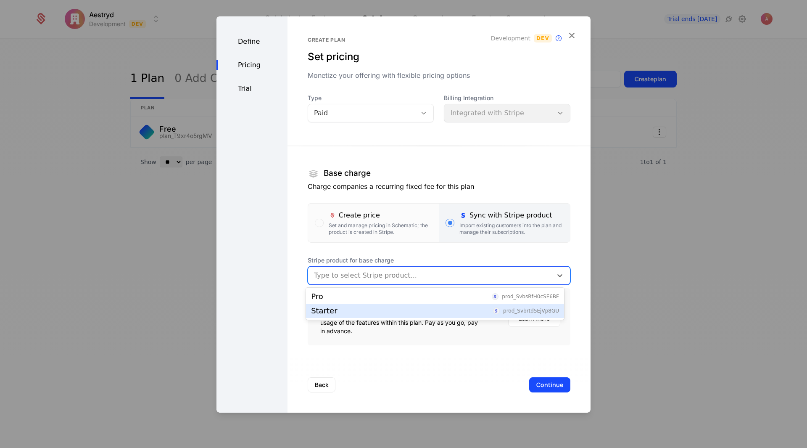
click at [349, 310] on div "Starter prod_Svbrtd5EjVp8GU" at bounding box center [435, 311] width 248 height 8
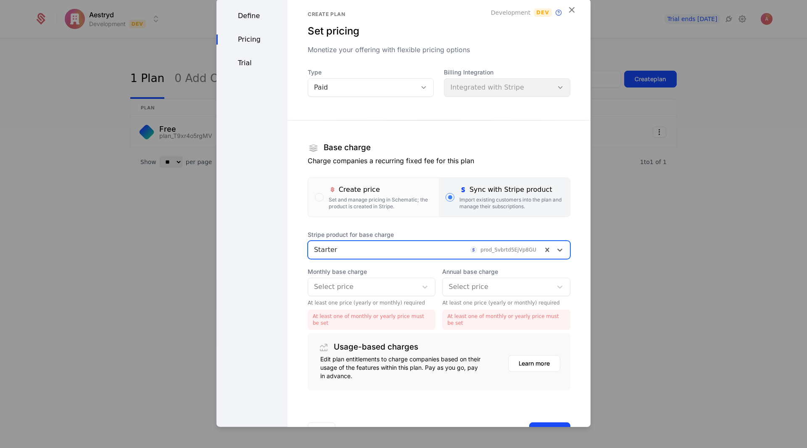
scroll to position [32, 0]
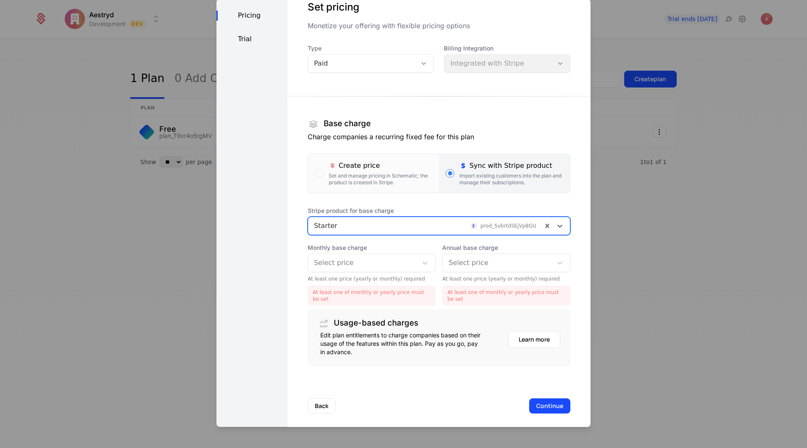
click at [366, 262] on div at bounding box center [363, 262] width 98 height 12
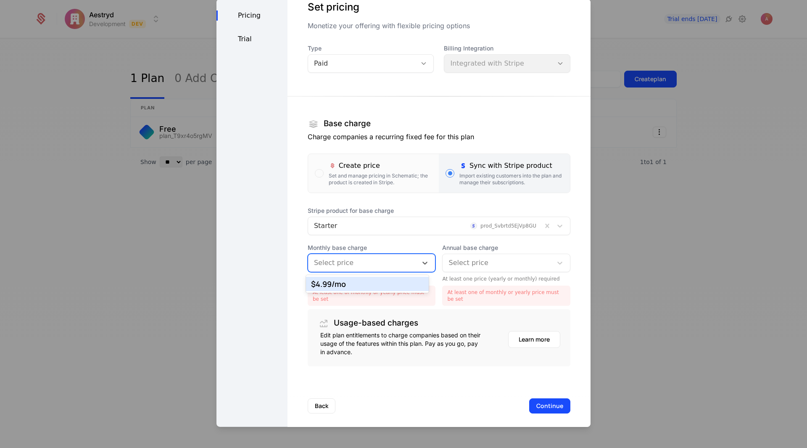
click at [354, 284] on div "$4.99 /mo" at bounding box center [367, 284] width 112 height 8
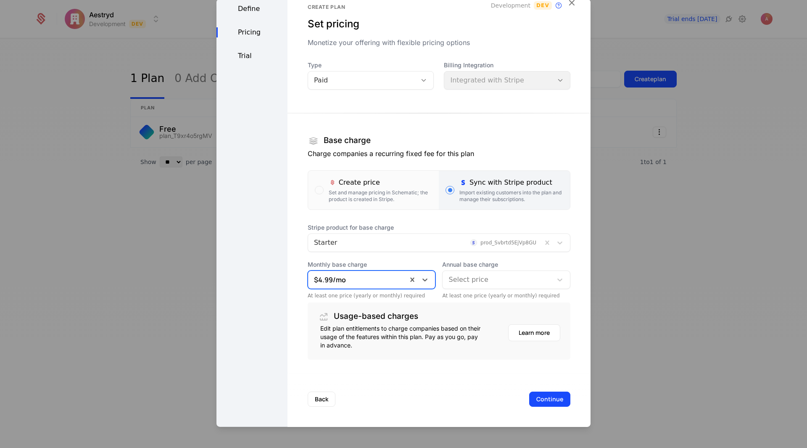
click at [461, 279] on div at bounding box center [498, 279] width 98 height 12
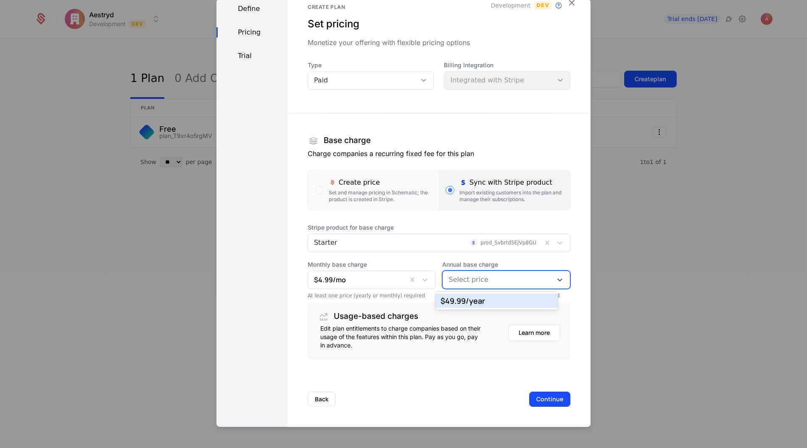
click at [460, 297] on div "$49.99 /year" at bounding box center [497, 301] width 112 height 8
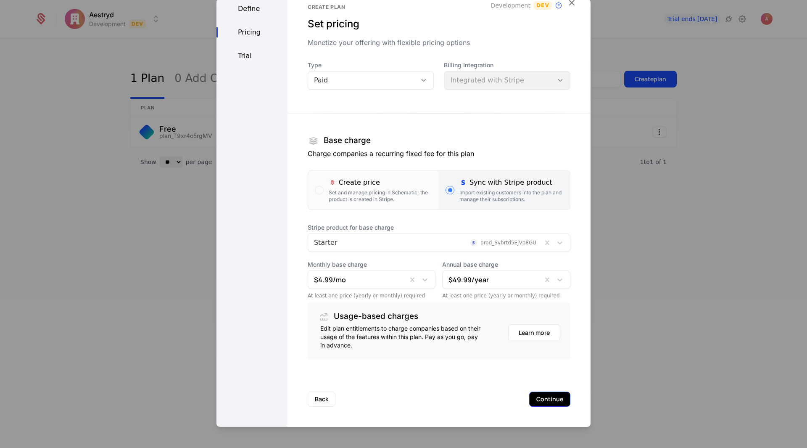
click at [539, 402] on button "Continue" at bounding box center [549, 398] width 41 height 15
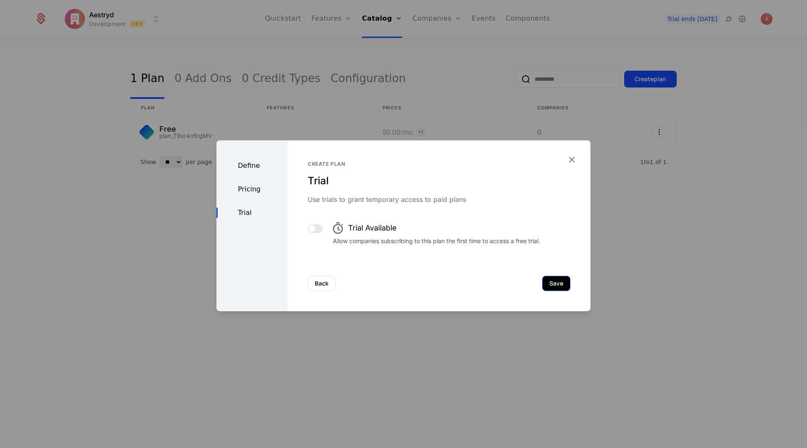
scroll to position [0, 0]
click at [317, 227] on button "button" at bounding box center [315, 228] width 15 height 8
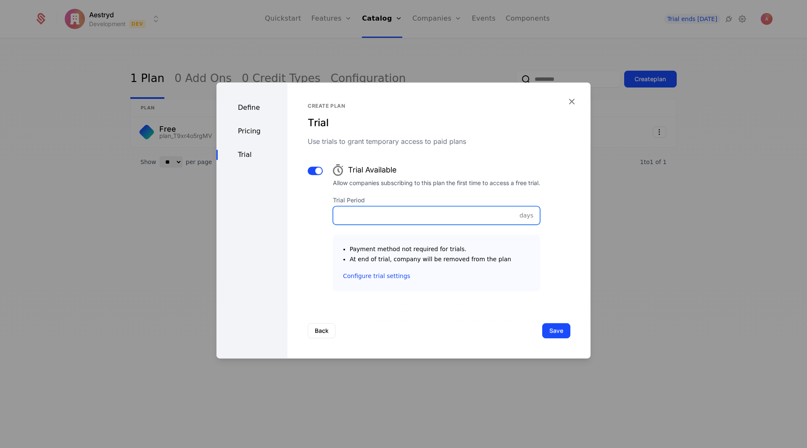
click at [401, 223] on input "Trial Period" at bounding box center [436, 215] width 206 height 18
click at [314, 174] on button "button" at bounding box center [315, 170] width 15 height 8
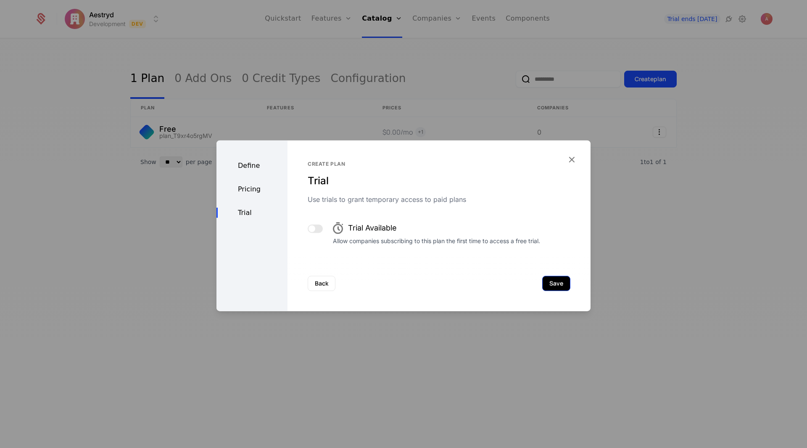
click at [559, 280] on button "Save" at bounding box center [556, 282] width 28 height 15
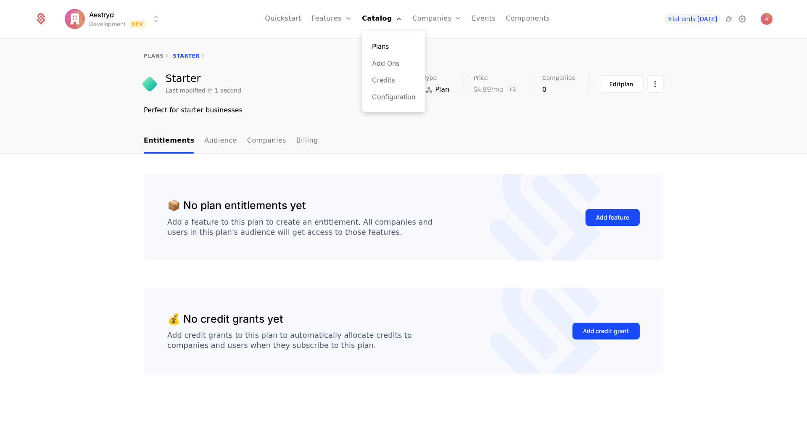
click at [384, 42] on link "Plans" at bounding box center [393, 46] width 43 height 10
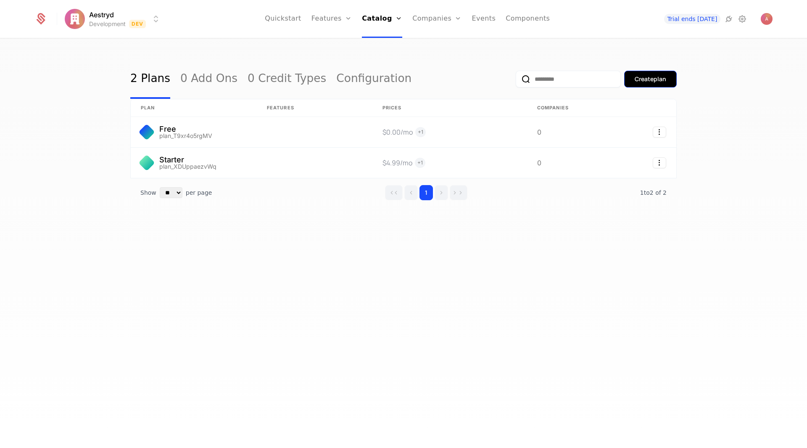
click at [636, 84] on button "Create plan" at bounding box center [650, 79] width 53 height 17
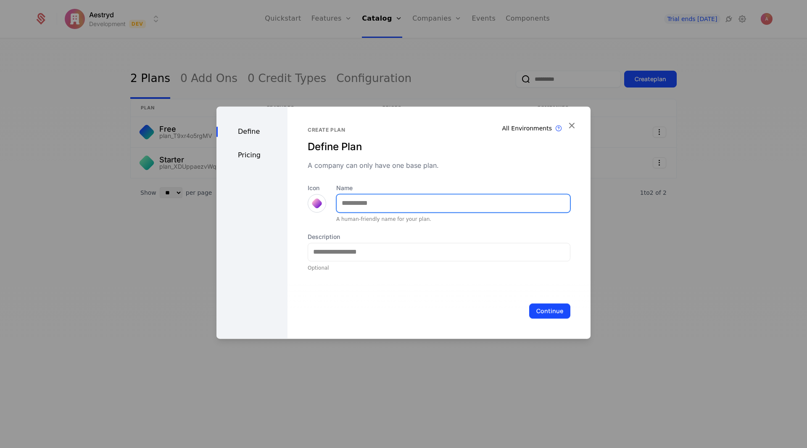
click at [361, 201] on input "Name" at bounding box center [453, 203] width 233 height 18
type input "***"
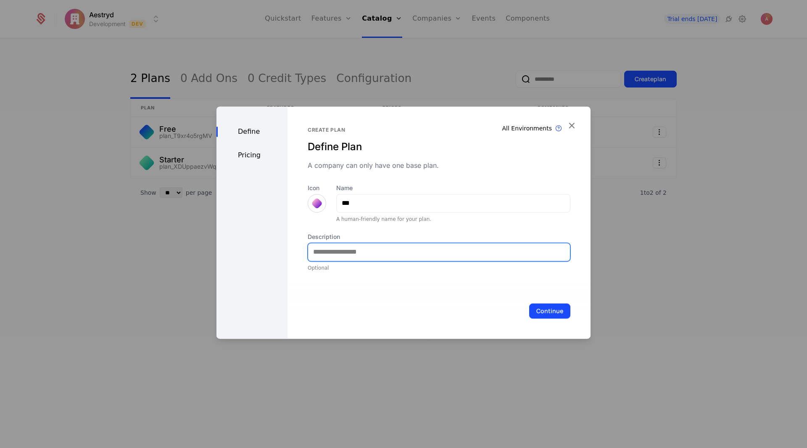
click at [378, 253] on input "Description" at bounding box center [439, 252] width 262 height 18
type input "**********"
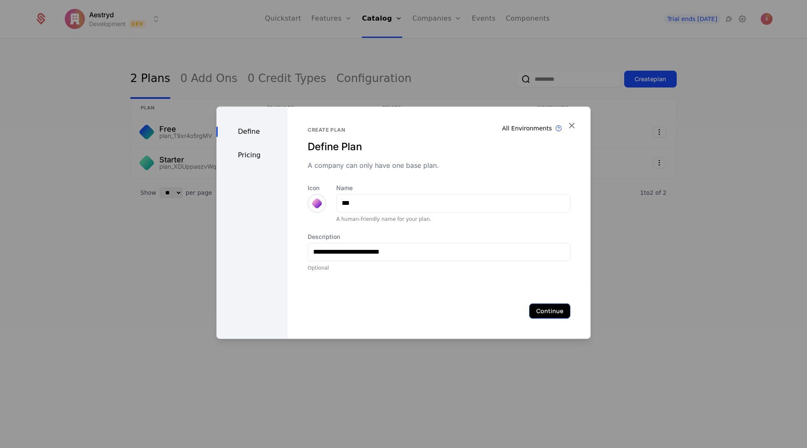
click at [553, 311] on button "Continue" at bounding box center [549, 310] width 41 height 15
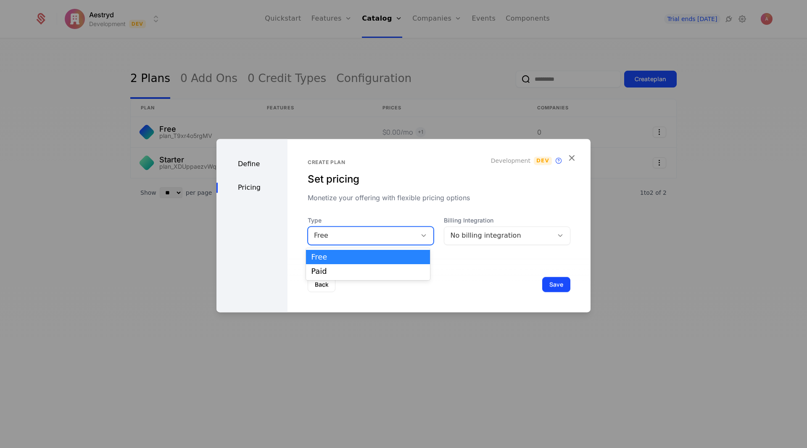
click at [402, 240] on div "Free" at bounding box center [362, 236] width 109 height 12
click at [364, 273] on div "Paid" at bounding box center [368, 271] width 114 height 8
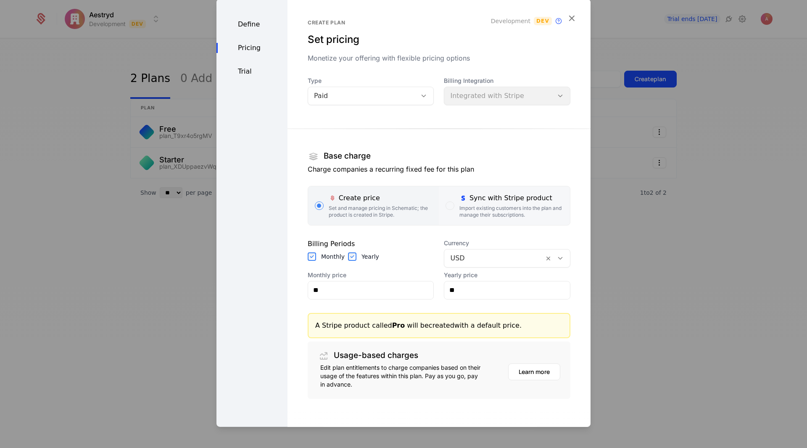
click at [480, 212] on div "Import existing customers into the plan and manage their subscriptions." at bounding box center [511, 210] width 104 height 13
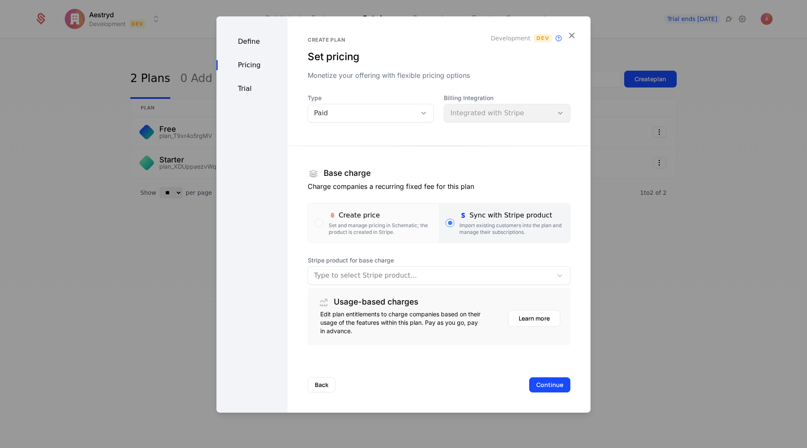
click at [396, 280] on div at bounding box center [430, 275] width 232 height 12
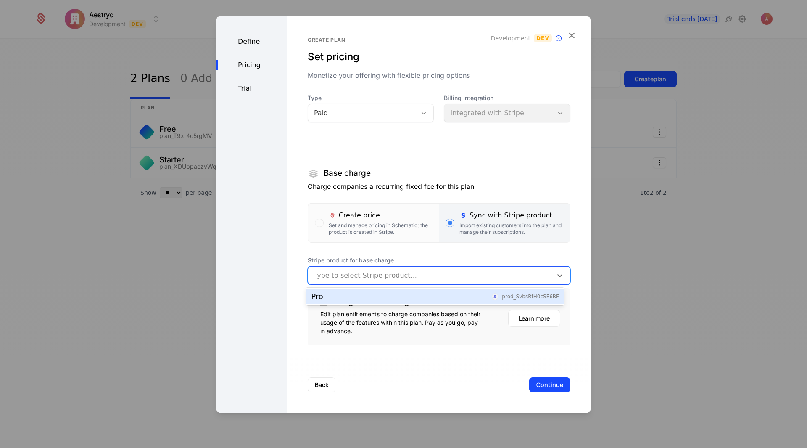
click at [369, 296] on div "Pro prod_SvbsRfH0cSE6BF" at bounding box center [435, 297] width 248 height 8
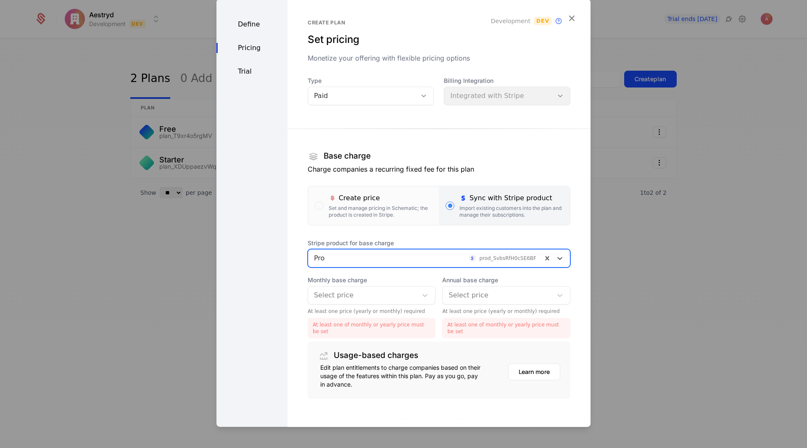
click at [407, 298] on div "Select price" at bounding box center [363, 294] width 110 height 15
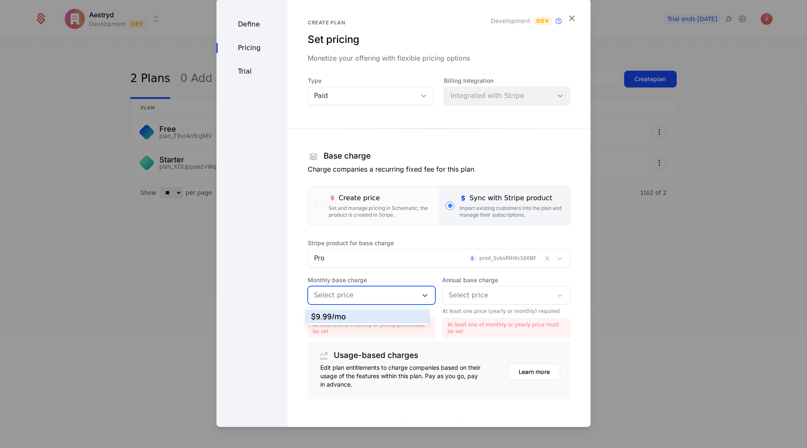
click at [355, 313] on div "$9.99 /mo" at bounding box center [367, 316] width 112 height 8
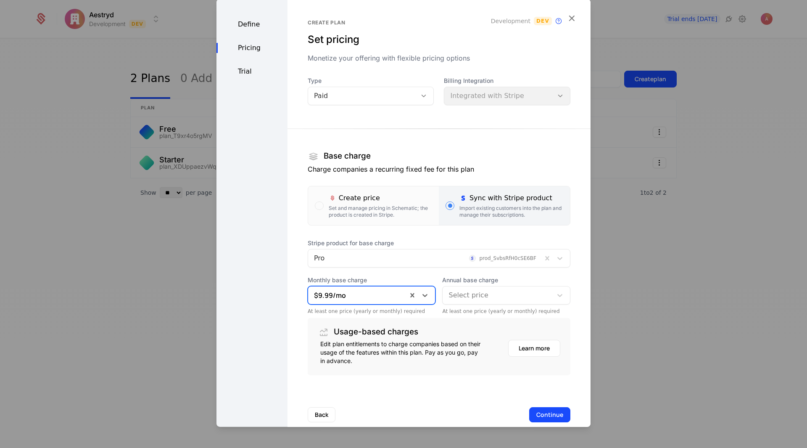
click at [464, 298] on div at bounding box center [498, 295] width 98 height 12
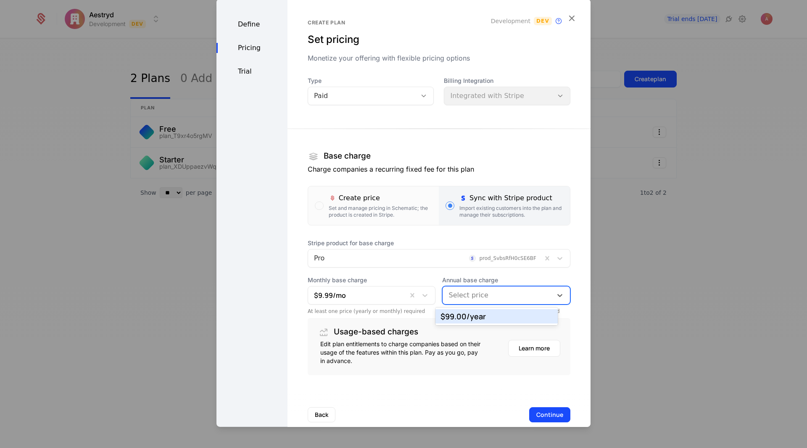
click at [459, 317] on div "$99.00 /year" at bounding box center [497, 316] width 112 height 8
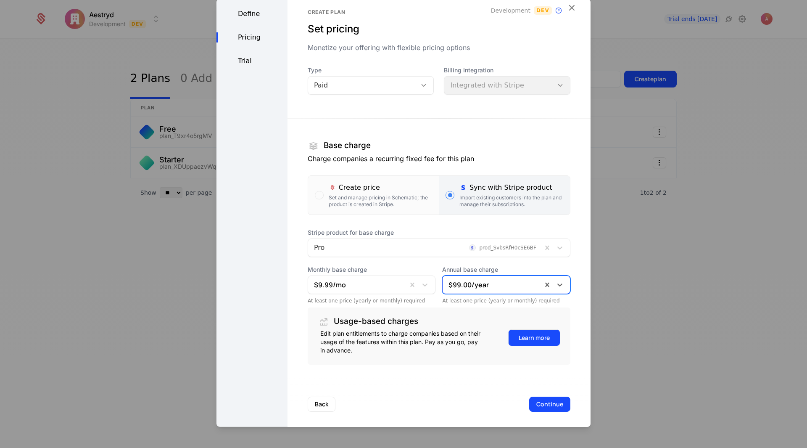
scroll to position [16, 0]
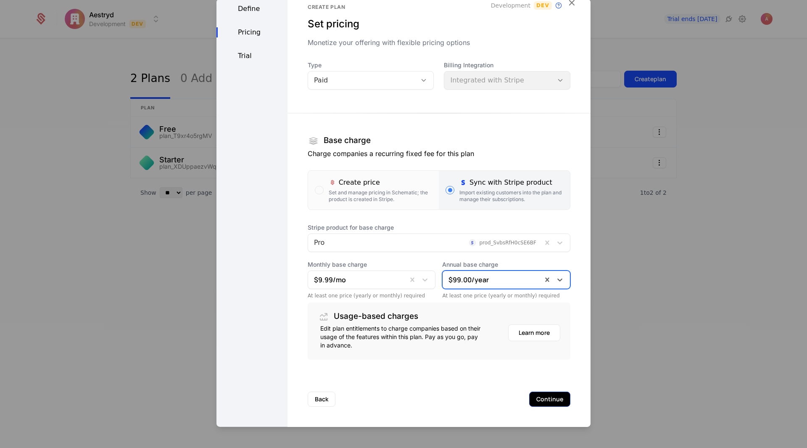
click at [533, 394] on button "Continue" at bounding box center [549, 398] width 41 height 15
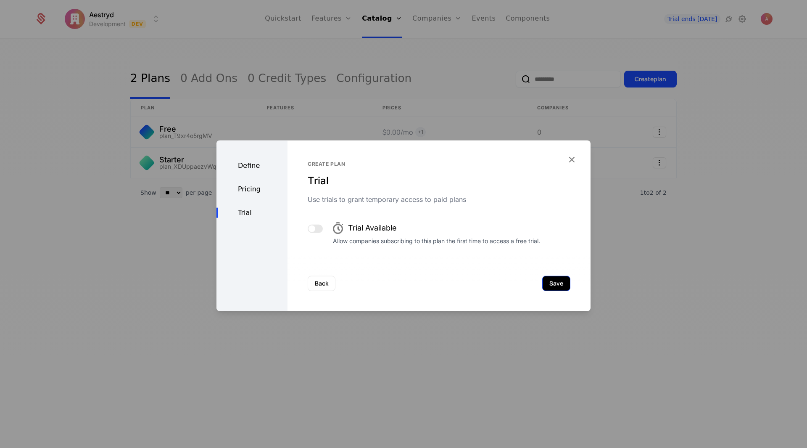
scroll to position [0, 0]
click at [543, 280] on button "Save" at bounding box center [556, 282] width 28 height 15
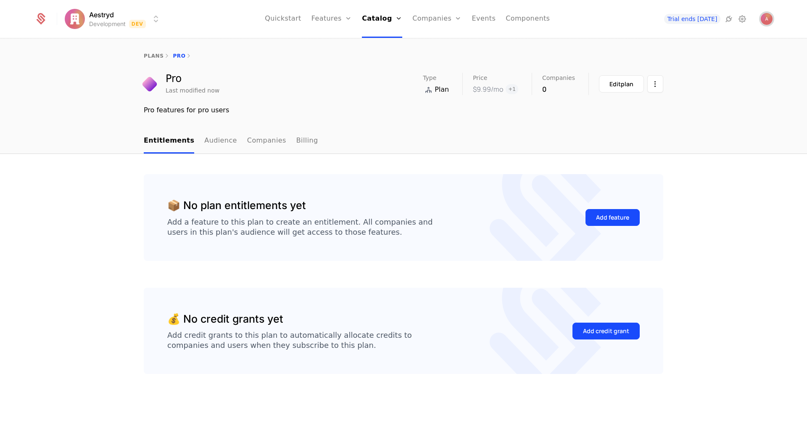
click at [769, 21] on img "Open user button" at bounding box center [767, 19] width 12 height 12
click at [673, 85] on button "Sign out" at bounding box center [693, 88] width 159 height 21
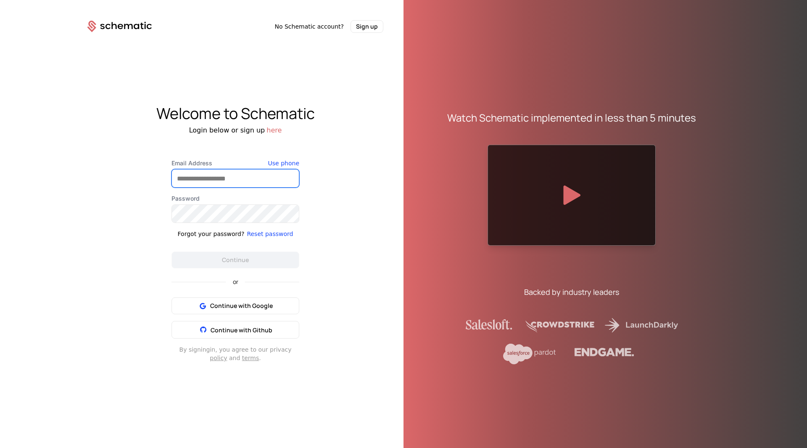
click at [260, 170] on input "Email Address" at bounding box center [235, 178] width 127 height 18
type input "**********"
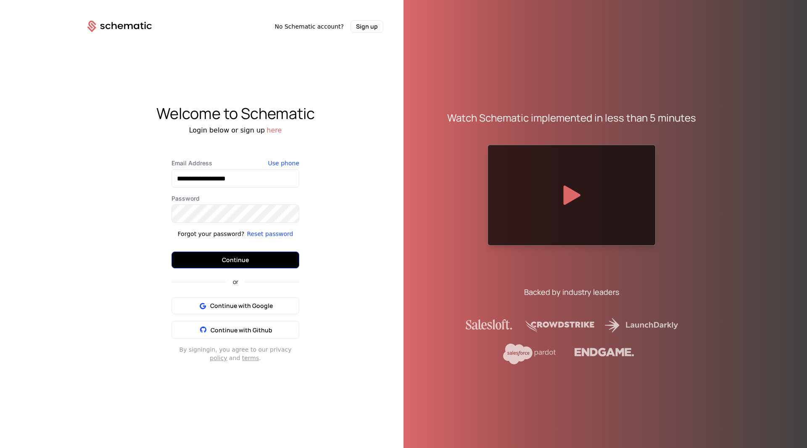
click at [222, 255] on button "Continue" at bounding box center [236, 259] width 128 height 17
